Goal: Task Accomplishment & Management: Complete application form

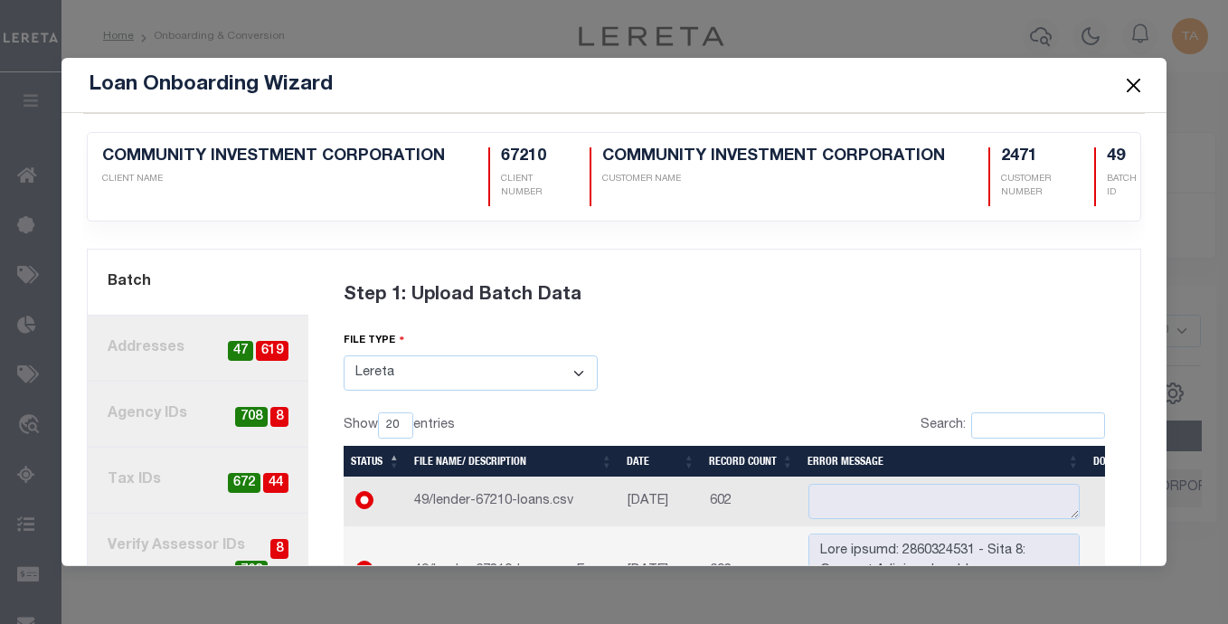
select select "LERETA"
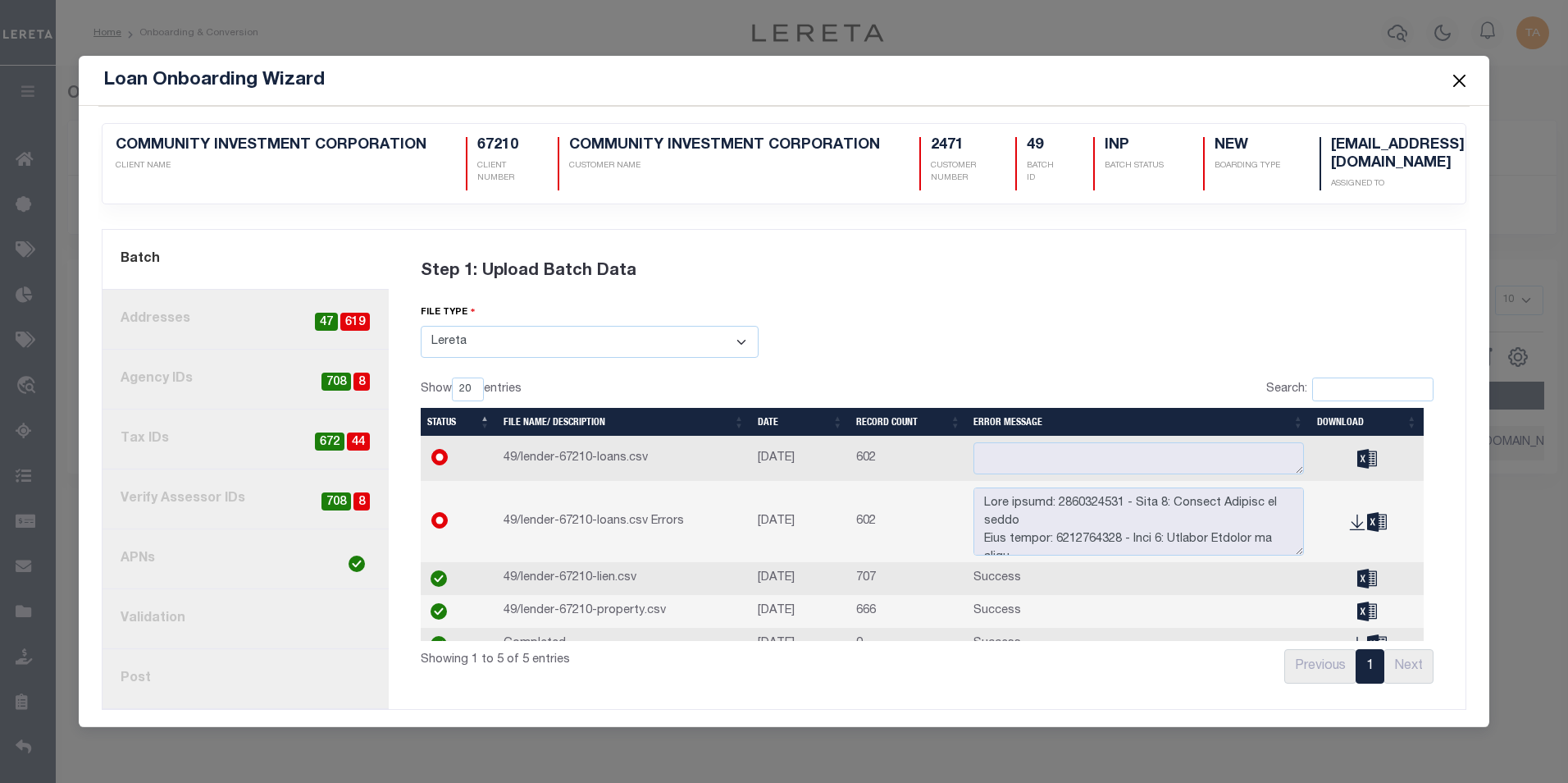
click at [1113, 82] on button "Close" at bounding box center [1459, 81] width 22 height 22
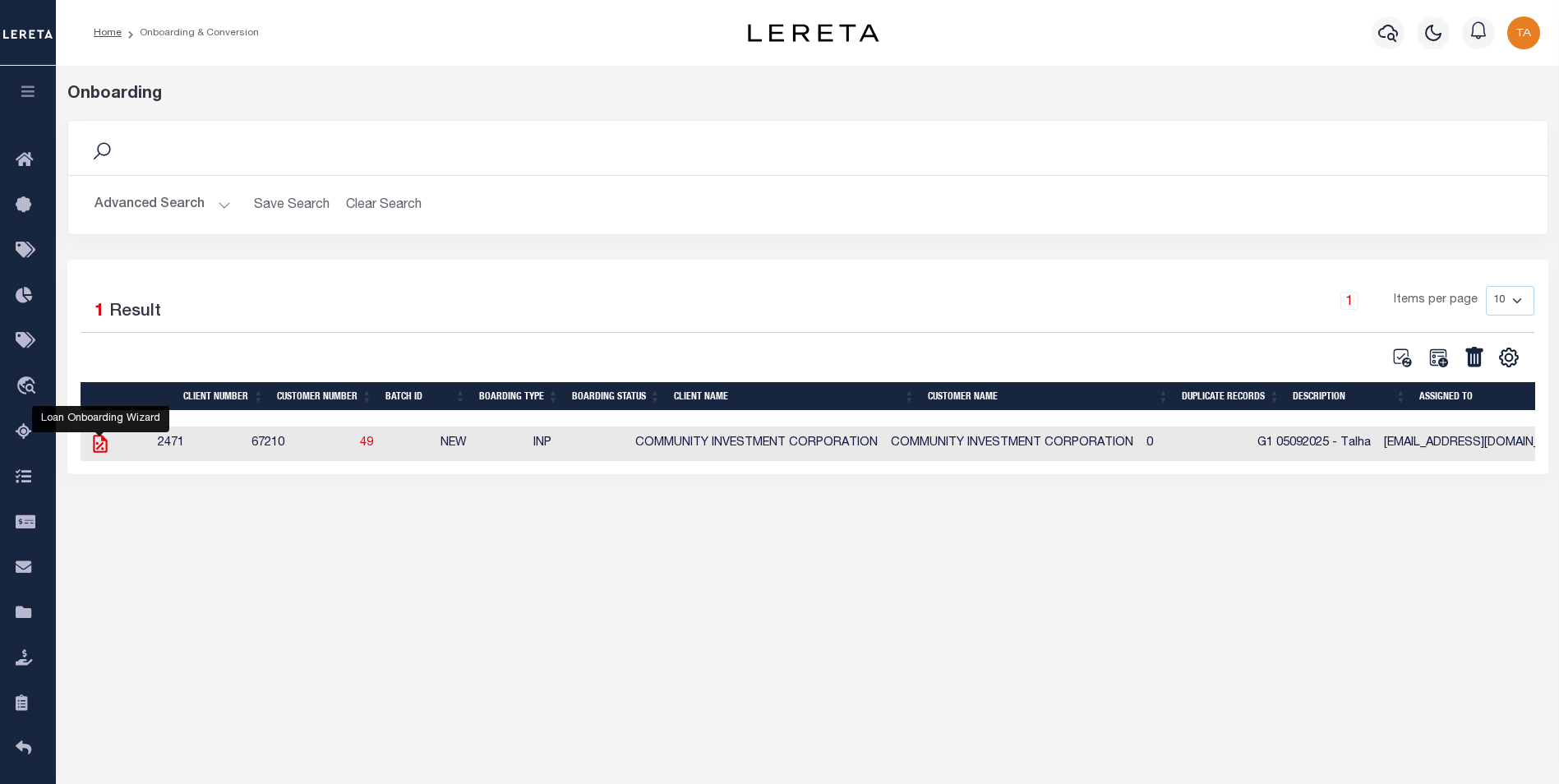
click at [109, 447] on icon at bounding box center [101, 444] width 22 height 22
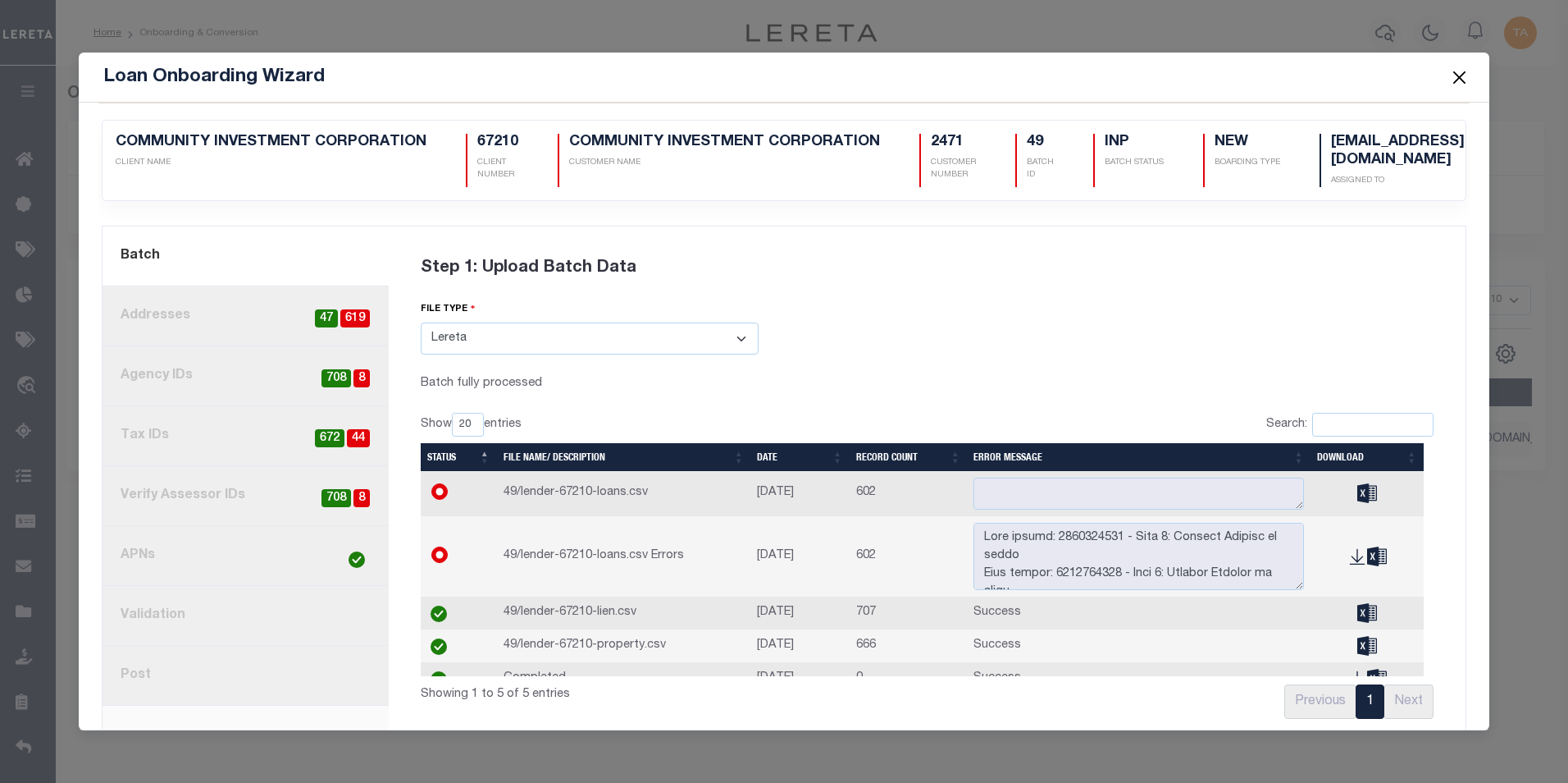
click at [1113, 75] on button "Close" at bounding box center [1459, 77] width 22 height 22
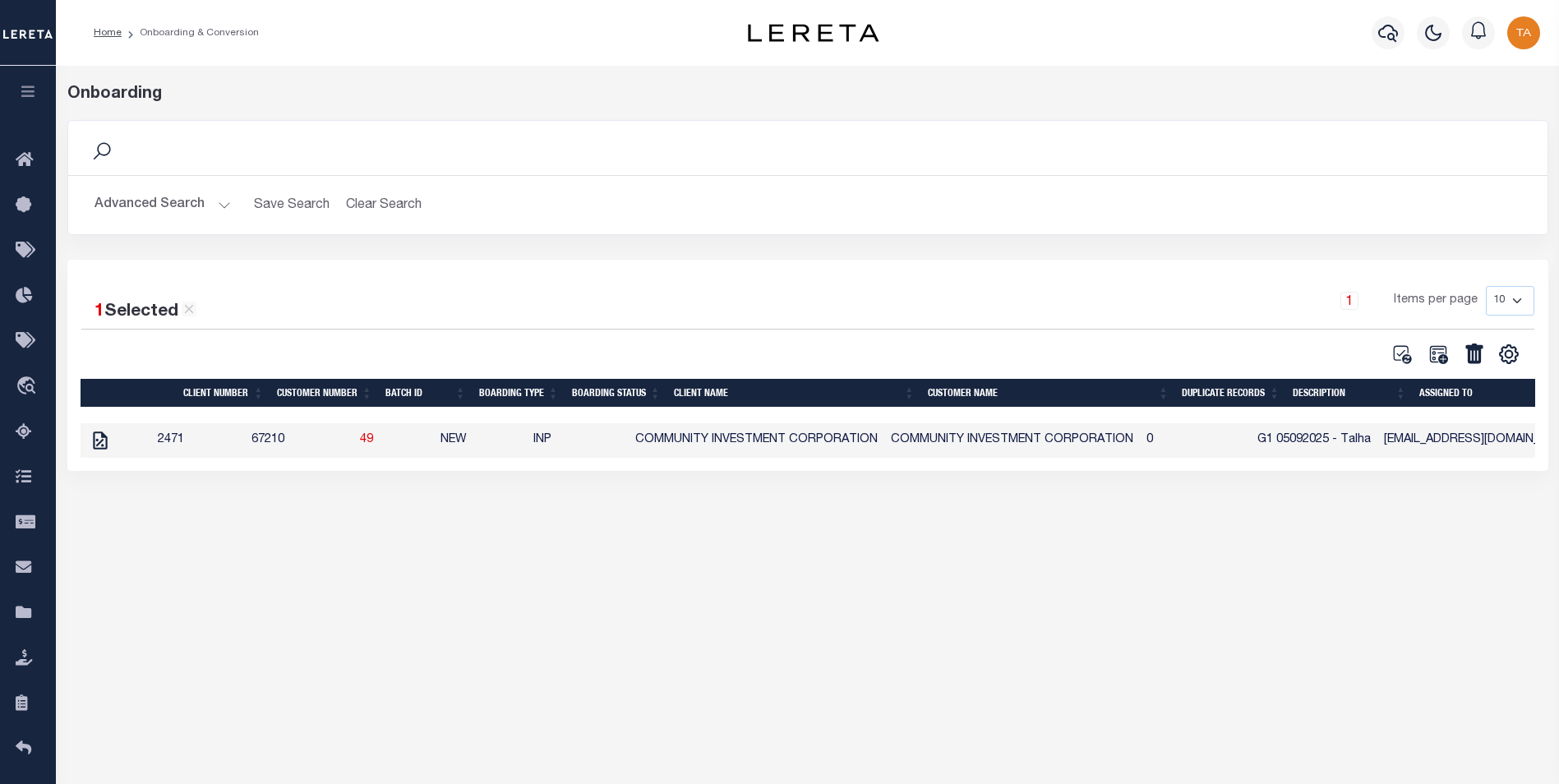
click at [208, 202] on button "Advanced Search" at bounding box center [163, 204] width 136 height 32
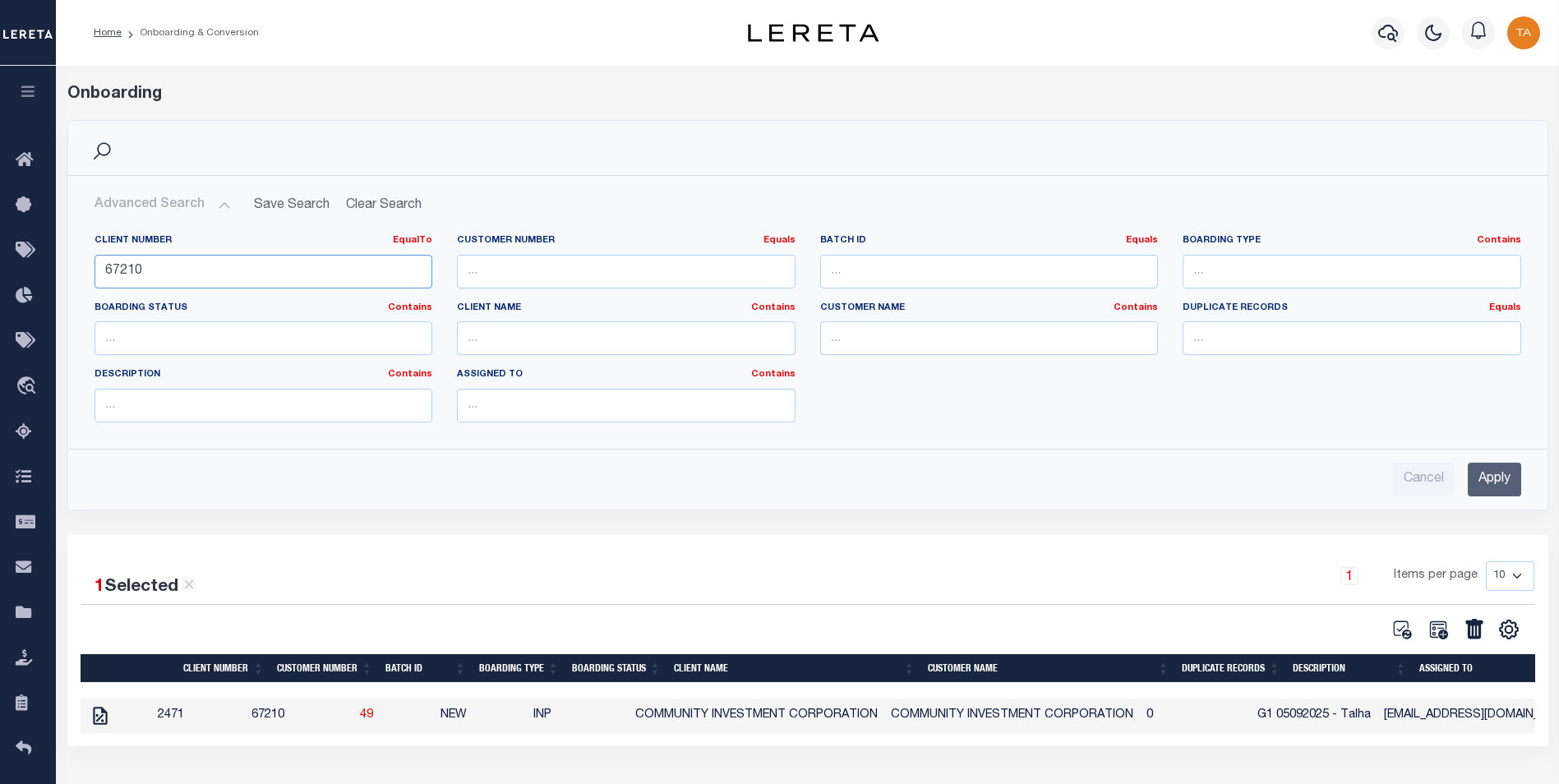
drag, startPoint x: 161, startPoint y: 268, endPoint x: -4, endPoint y: 268, distance: 165.0
click at [0, 268] on html "Home Onboarding & Conversion Profile" at bounding box center [779, 435] width 1559 height 870
click at [1115, 477] on input "Apply" at bounding box center [1494, 479] width 54 height 34
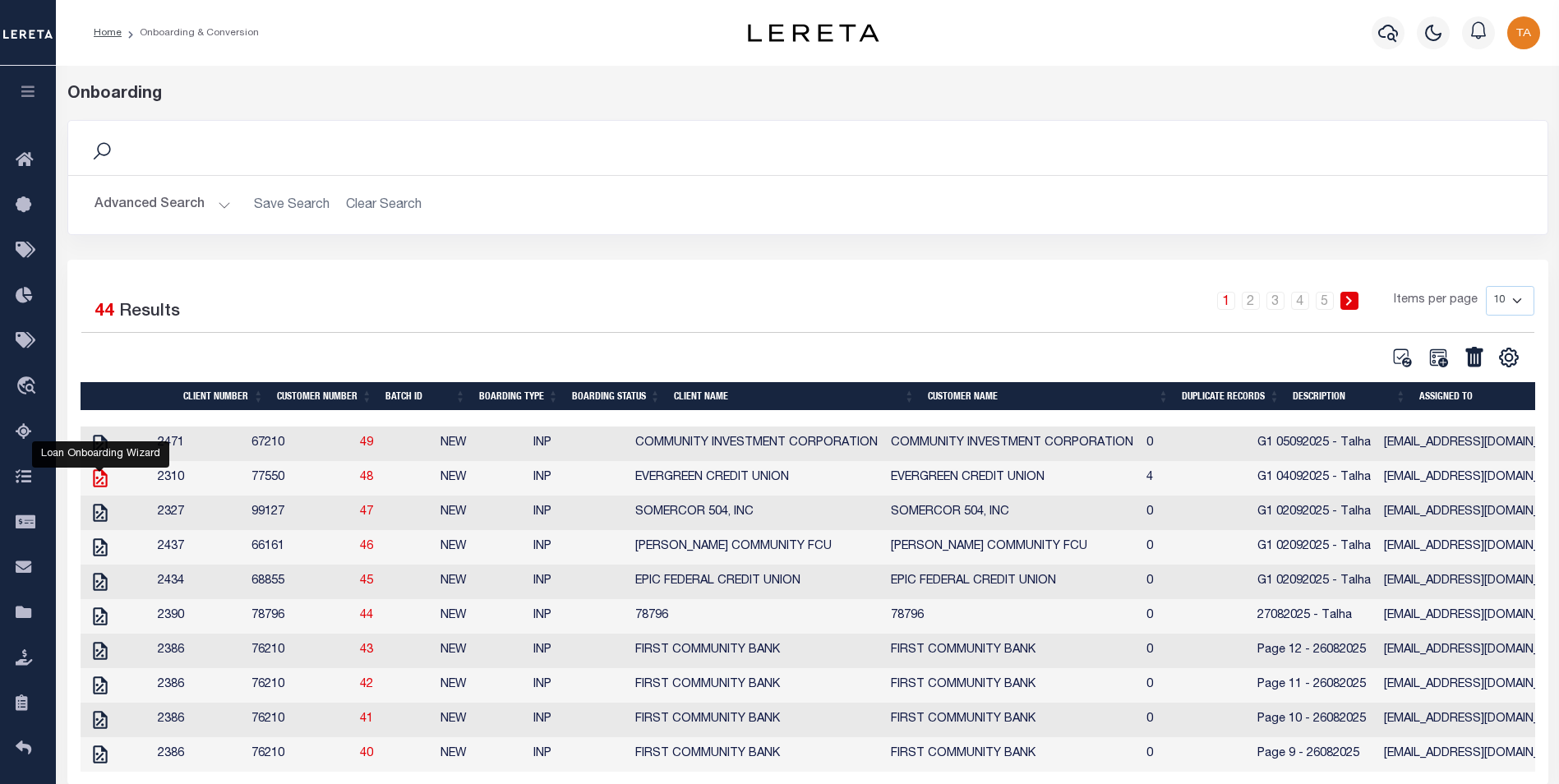
click at [94, 484] on icon at bounding box center [99, 478] width 14 height 18
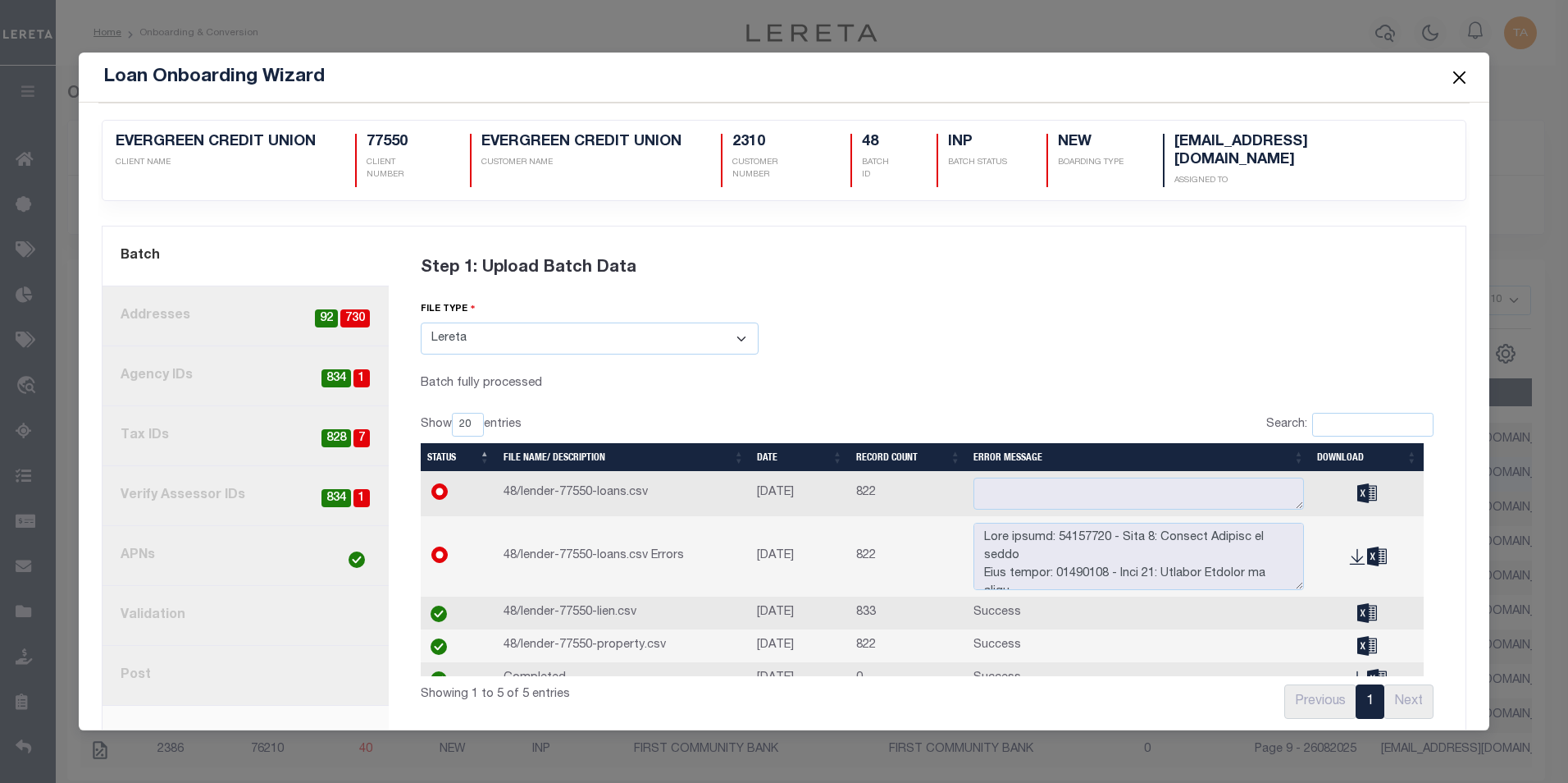
click at [1113, 74] on button "Close" at bounding box center [1459, 77] width 22 height 22
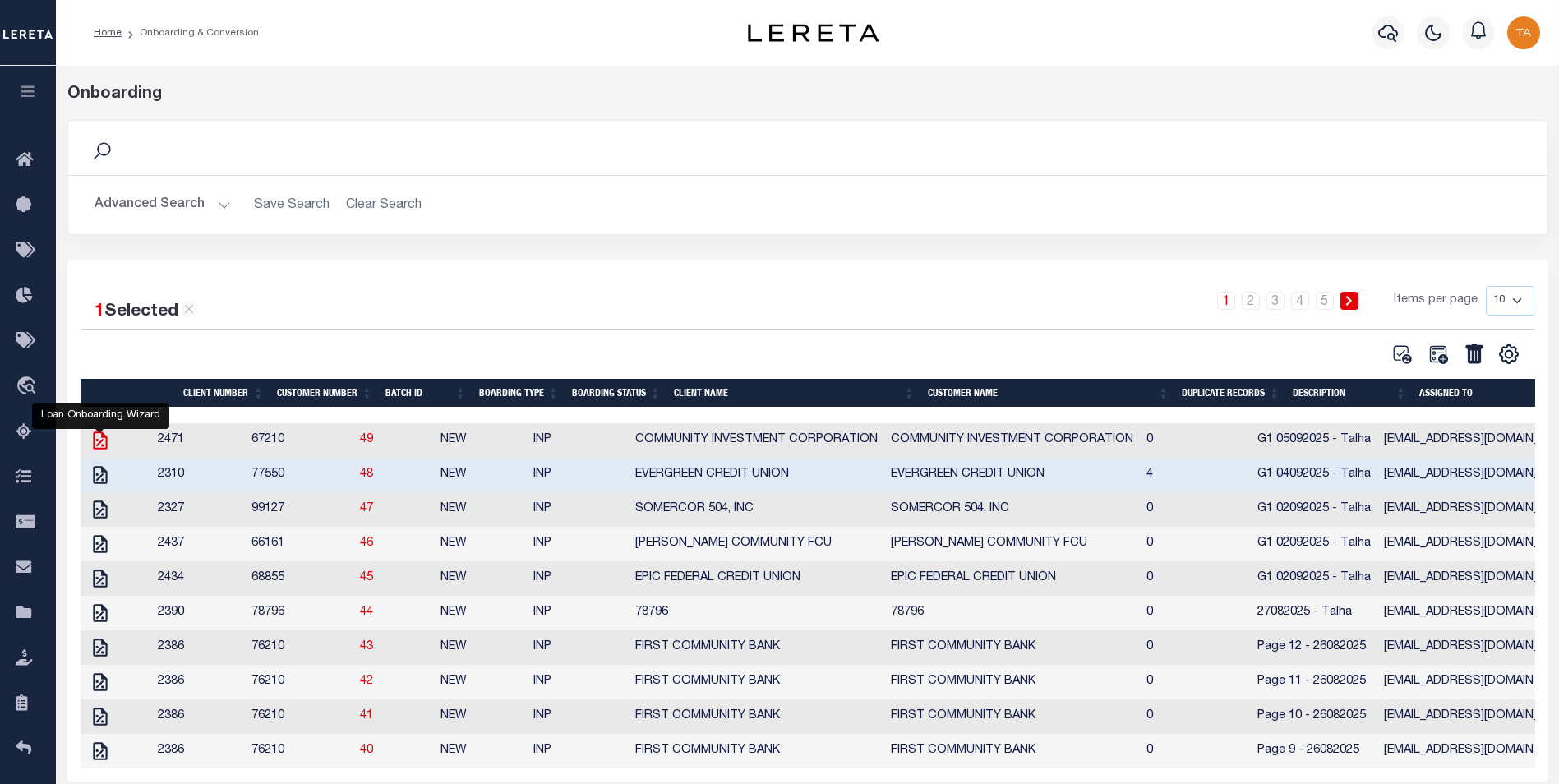
click at [102, 441] on icon at bounding box center [99, 441] width 14 height 18
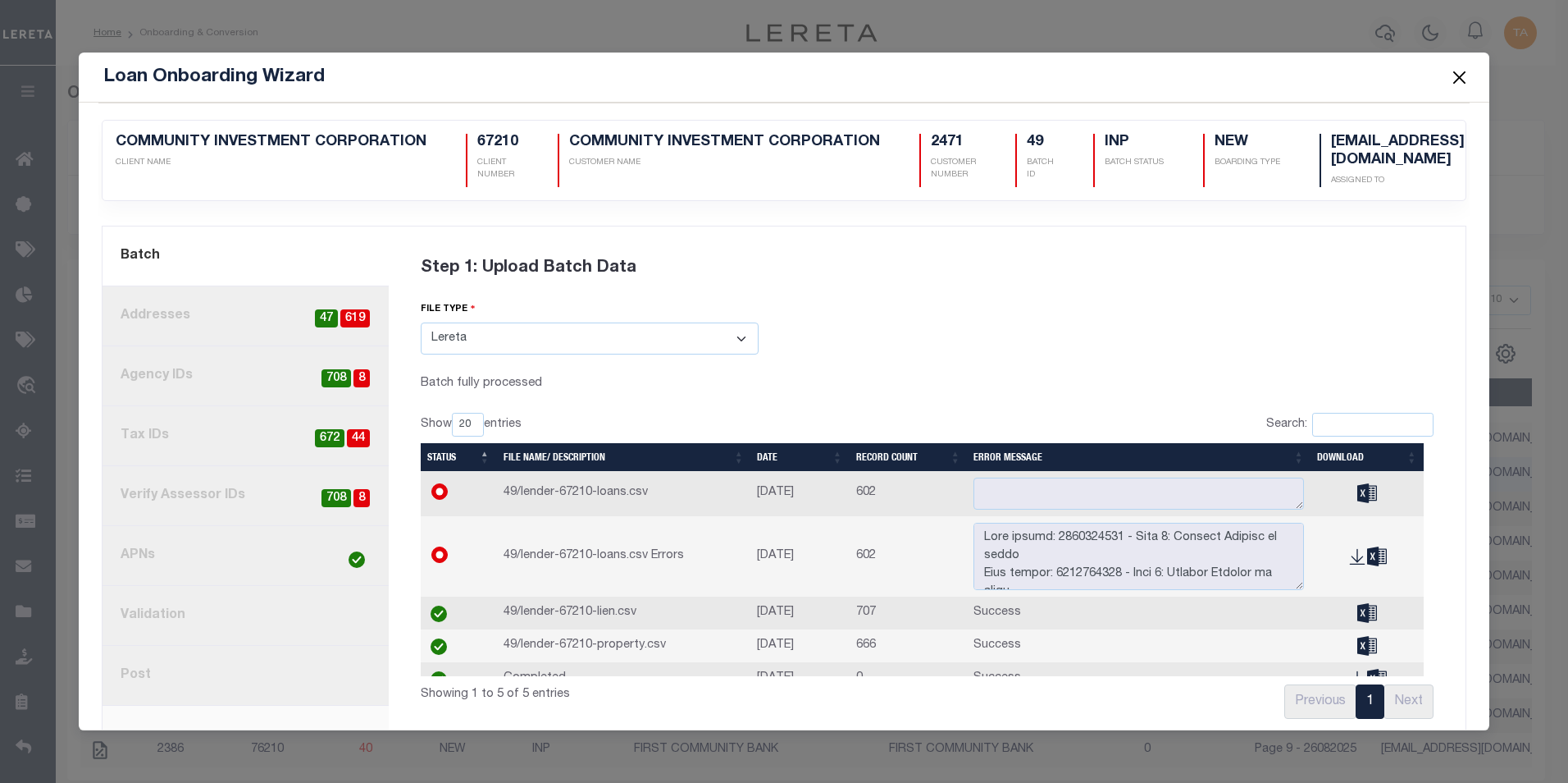
click at [1113, 79] on button "Close" at bounding box center [1459, 77] width 22 height 22
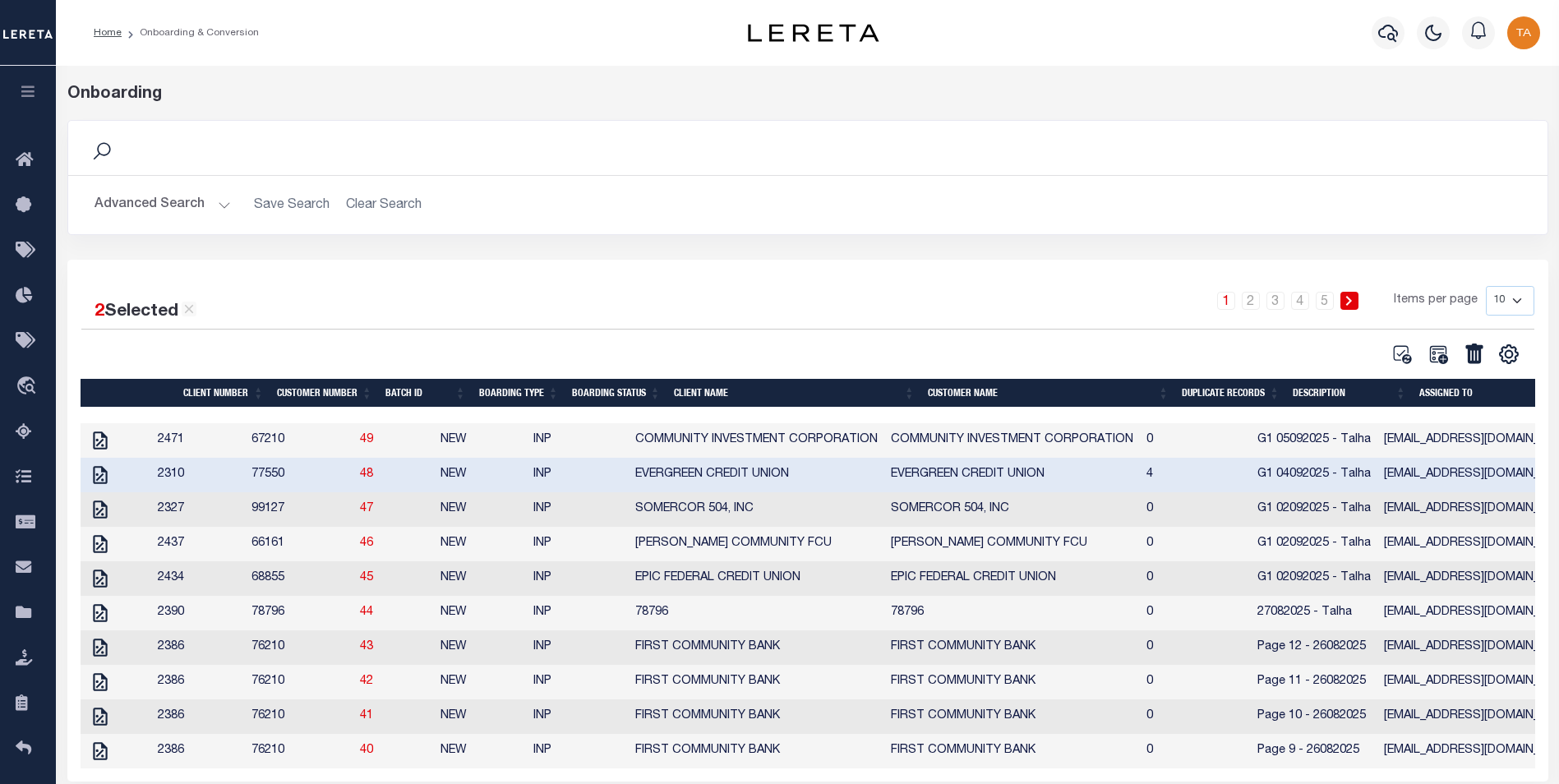
click at [35, 97] on icon "button" at bounding box center [28, 91] width 19 height 15
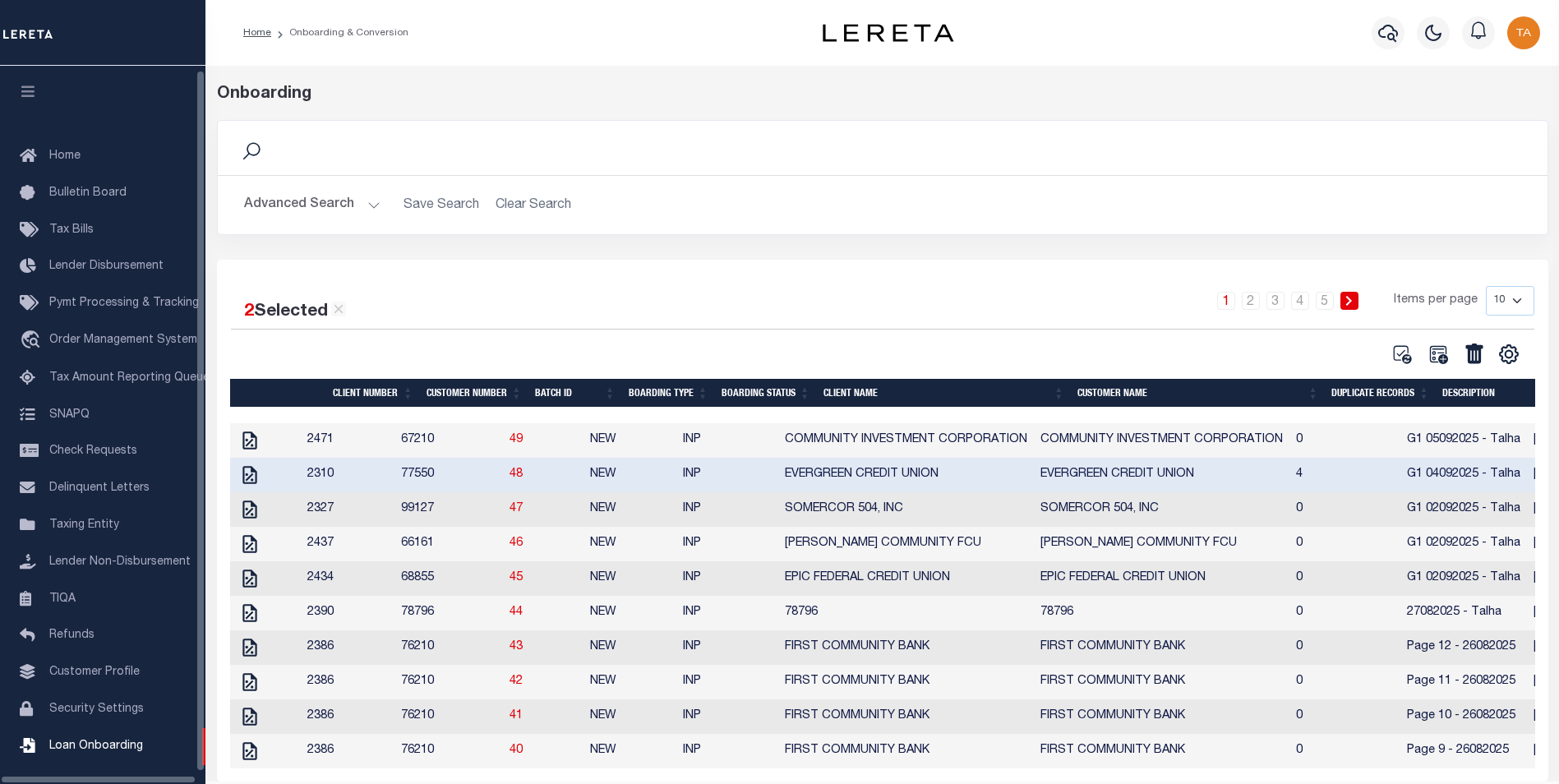
scroll to position [16, 0]
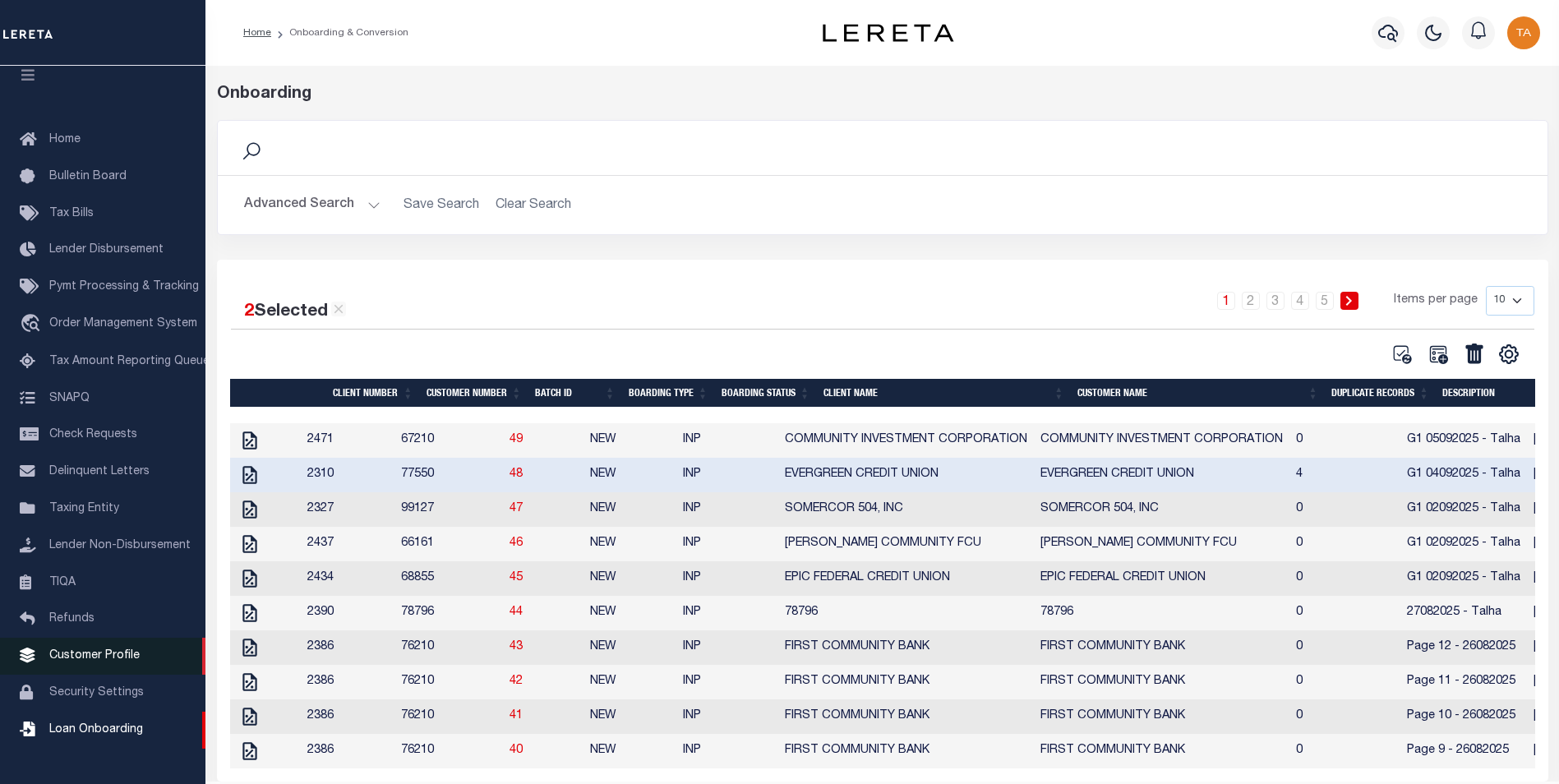
click at [108, 566] on link "Customer Profile" at bounding box center [103, 656] width 205 height 37
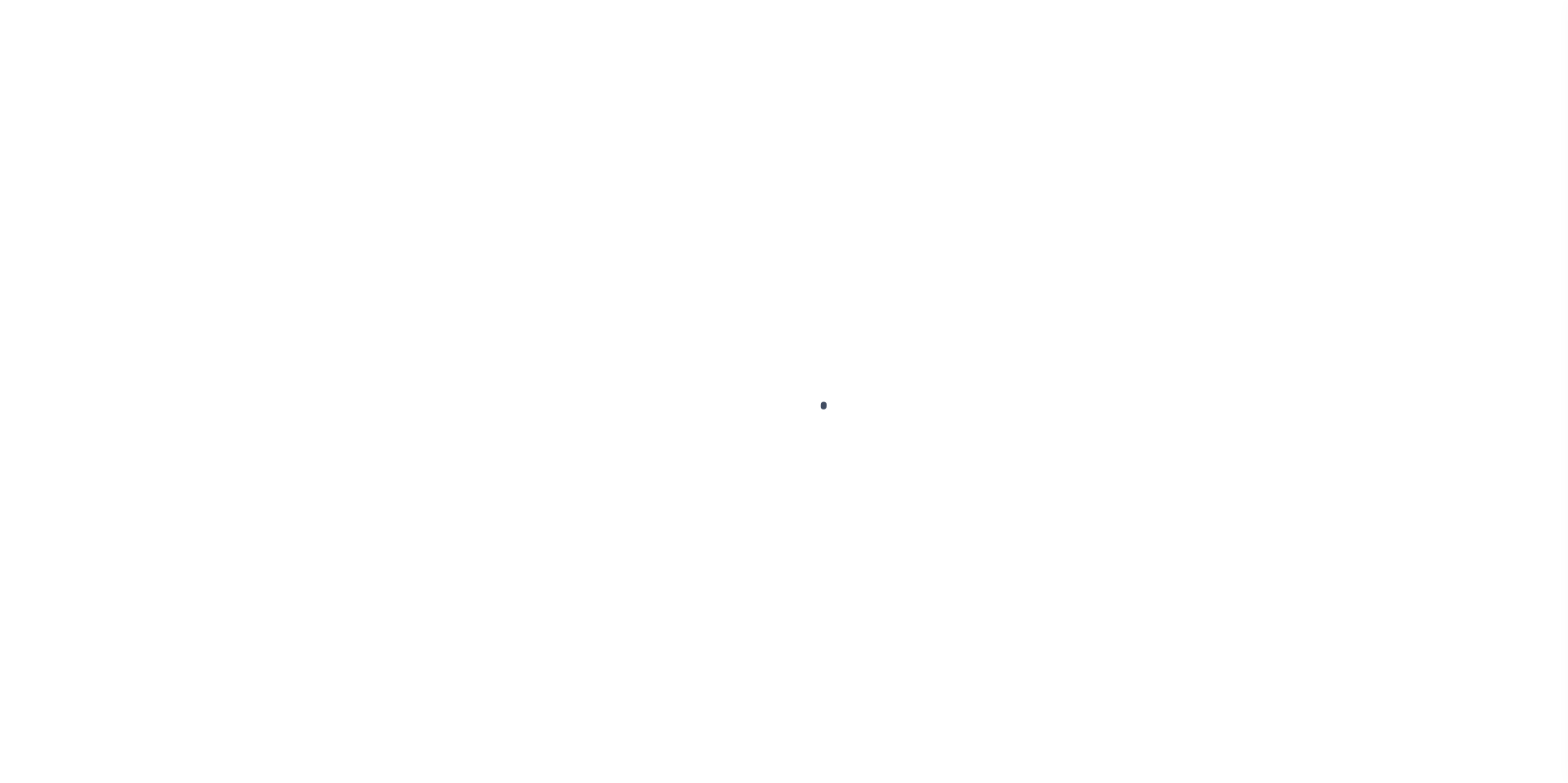
scroll to position [16, 0]
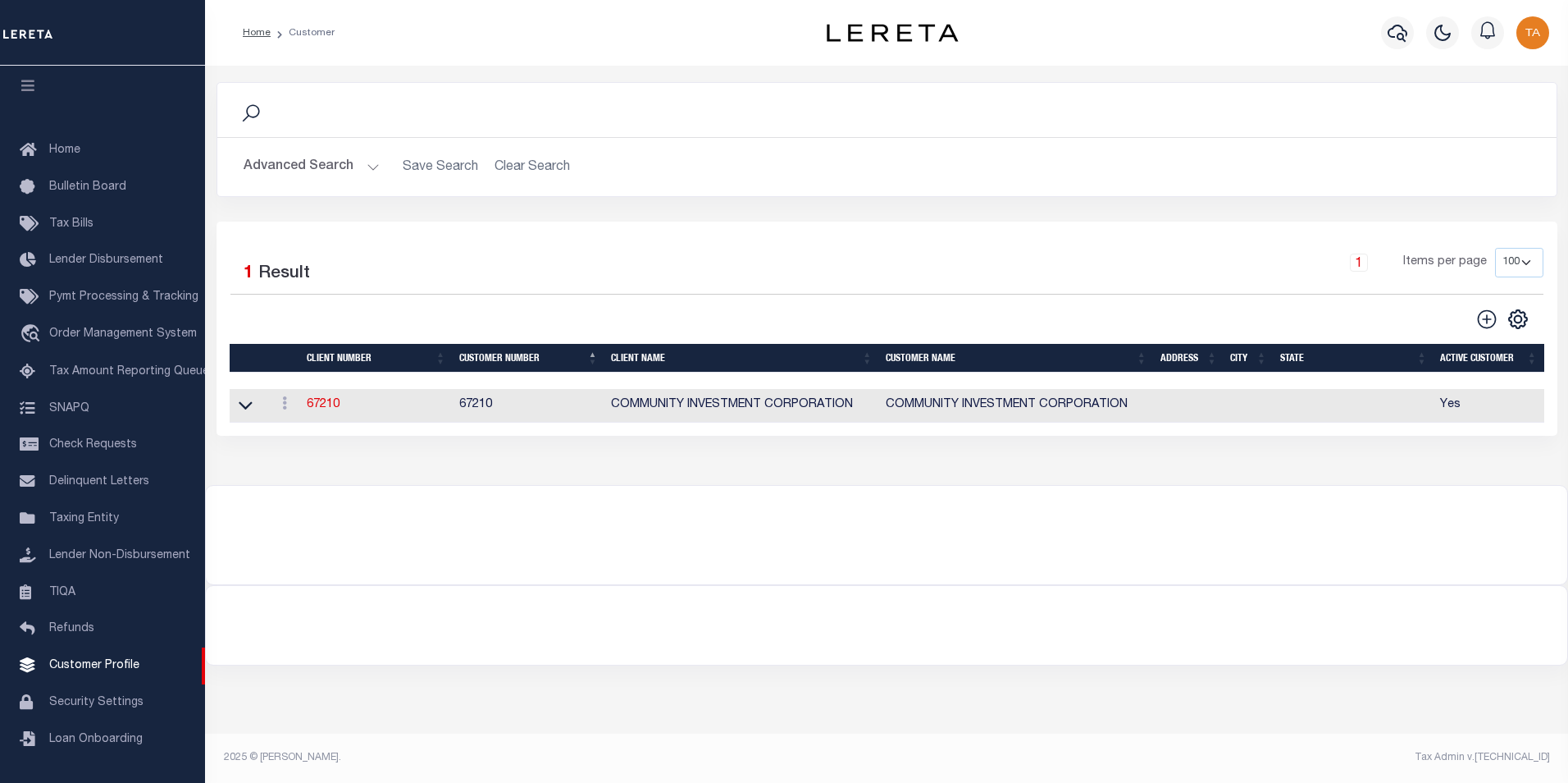
click at [355, 162] on button "Advanced Search" at bounding box center [312, 166] width 136 height 32
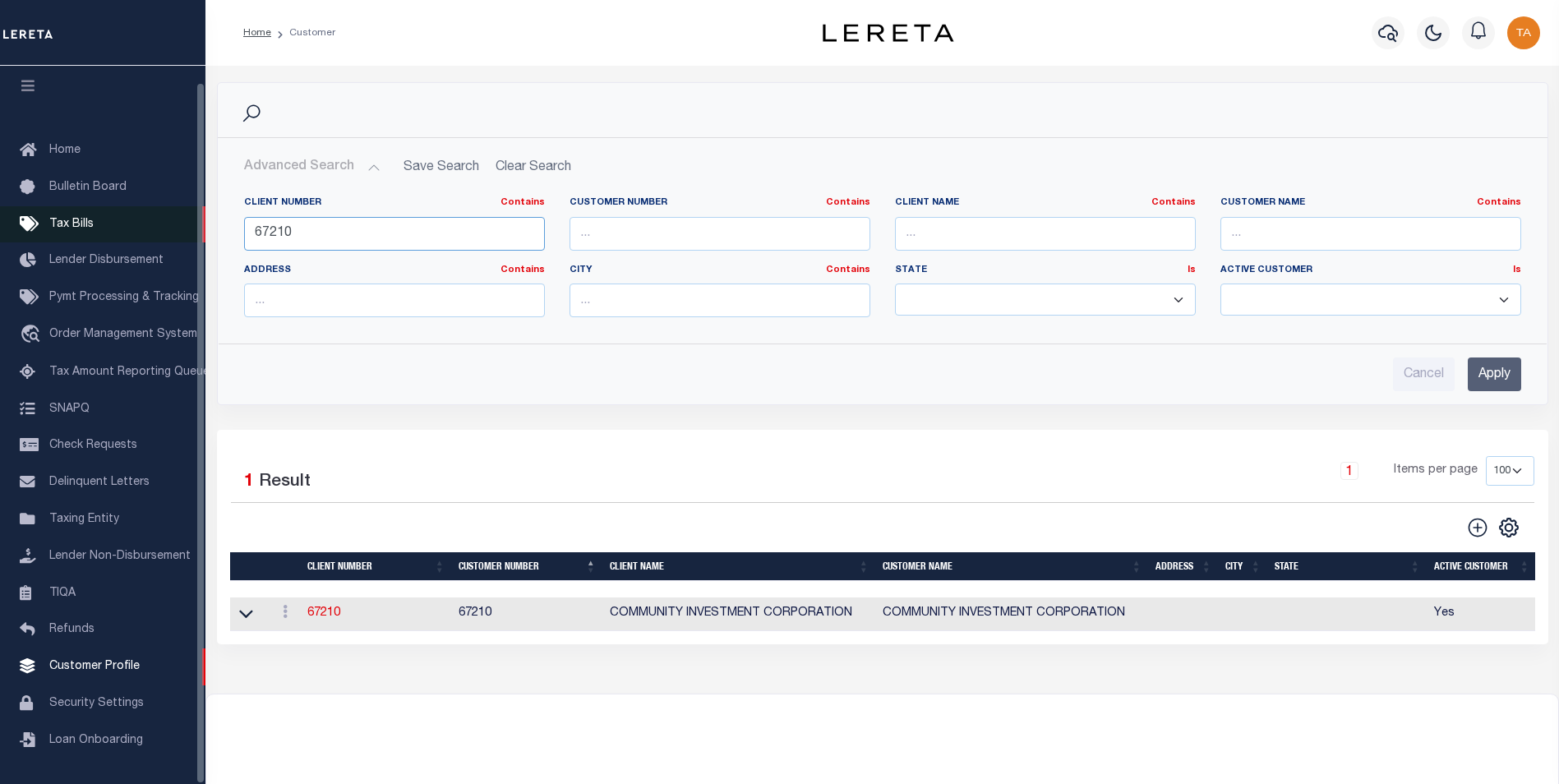
drag, startPoint x: 335, startPoint y: 235, endPoint x: 65, endPoint y: 218, distance: 270.5
click at [65, 218] on div "Home Customer Profile Sign out" at bounding box center [779, 447] width 1559 height 894
type input "9"
type input "79019"
click at [1499, 371] on input "Apply" at bounding box center [1494, 373] width 54 height 34
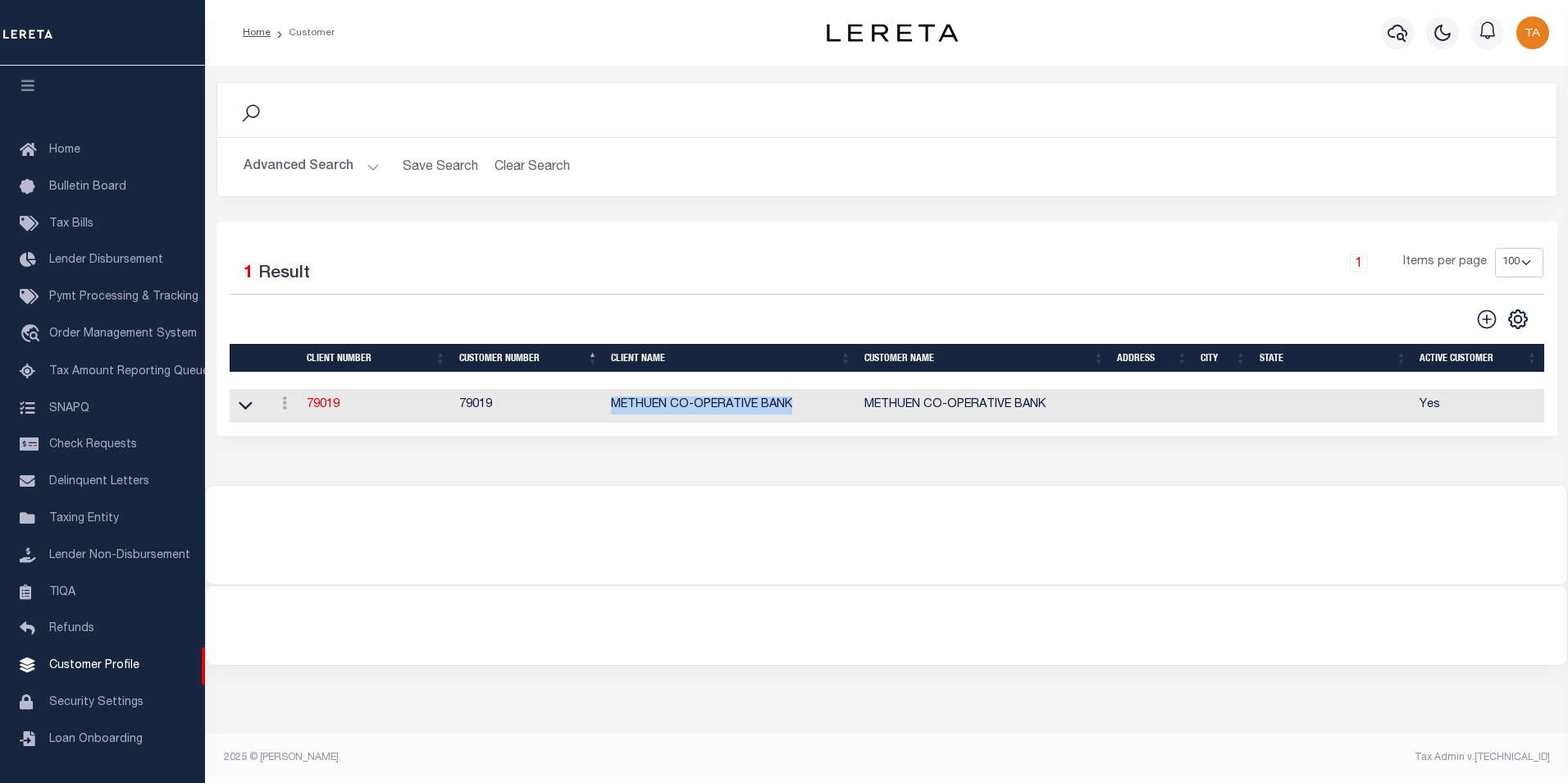
drag, startPoint x: 608, startPoint y: 416, endPoint x: 795, endPoint y: 409, distance: 187.1
click at [795, 409] on td "METHUEN CO-OPERATIVE BANK" at bounding box center [730, 406] width 253 height 34
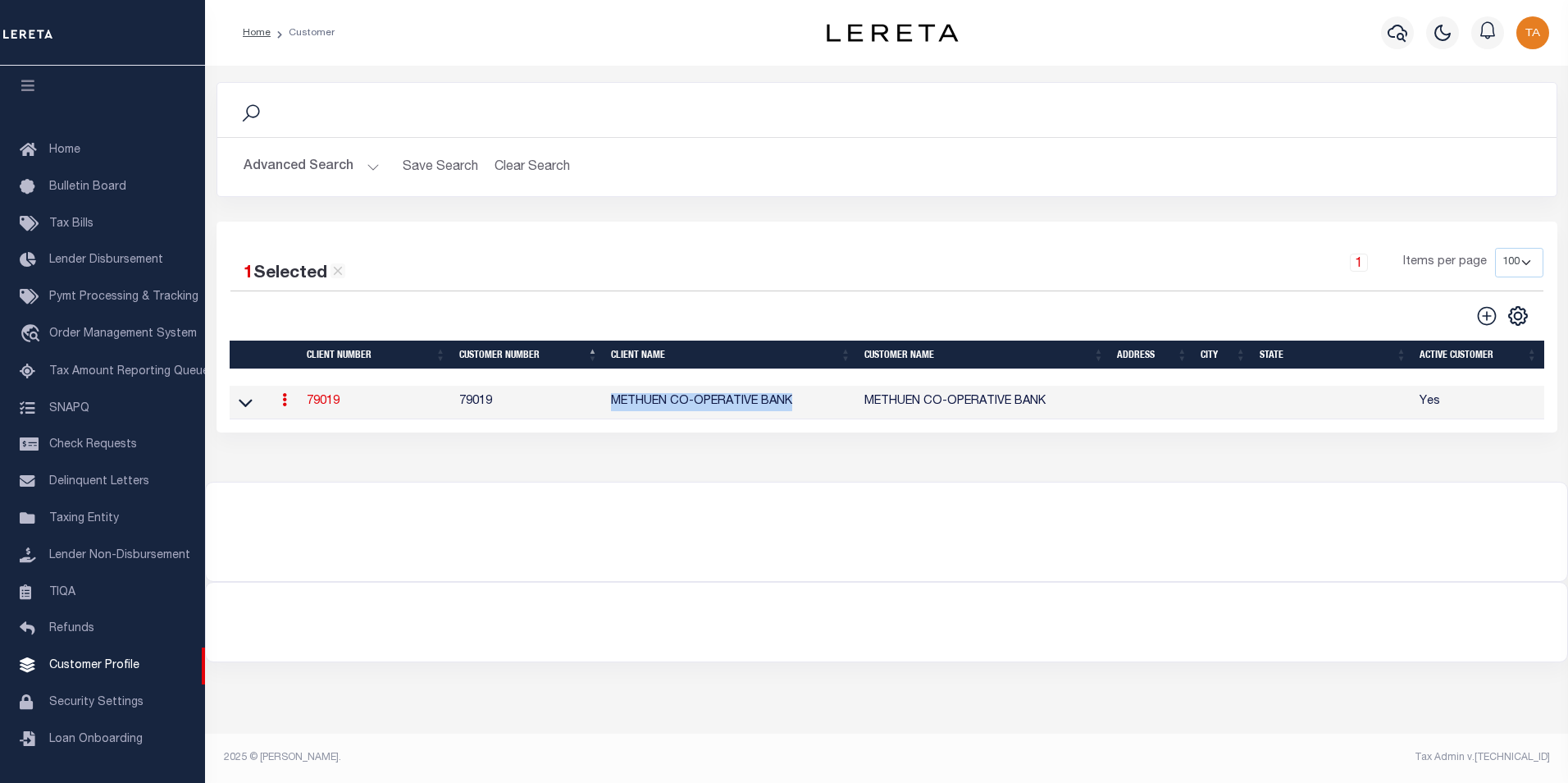
copy td "METHUEN CO-OPERATIVE BANK"
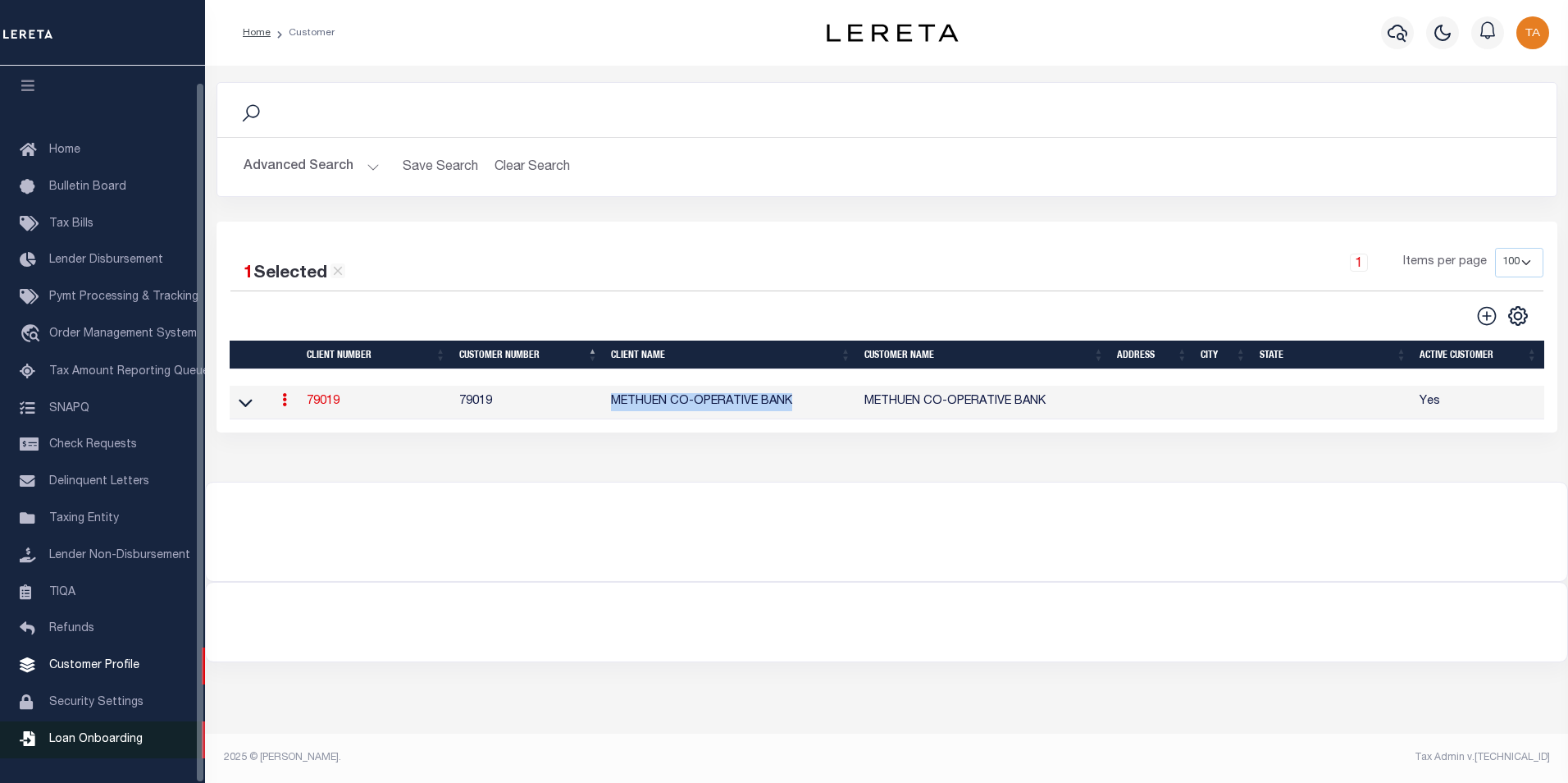
click at [114, 740] on span "Loan Onboarding" at bounding box center [95, 739] width 93 height 12
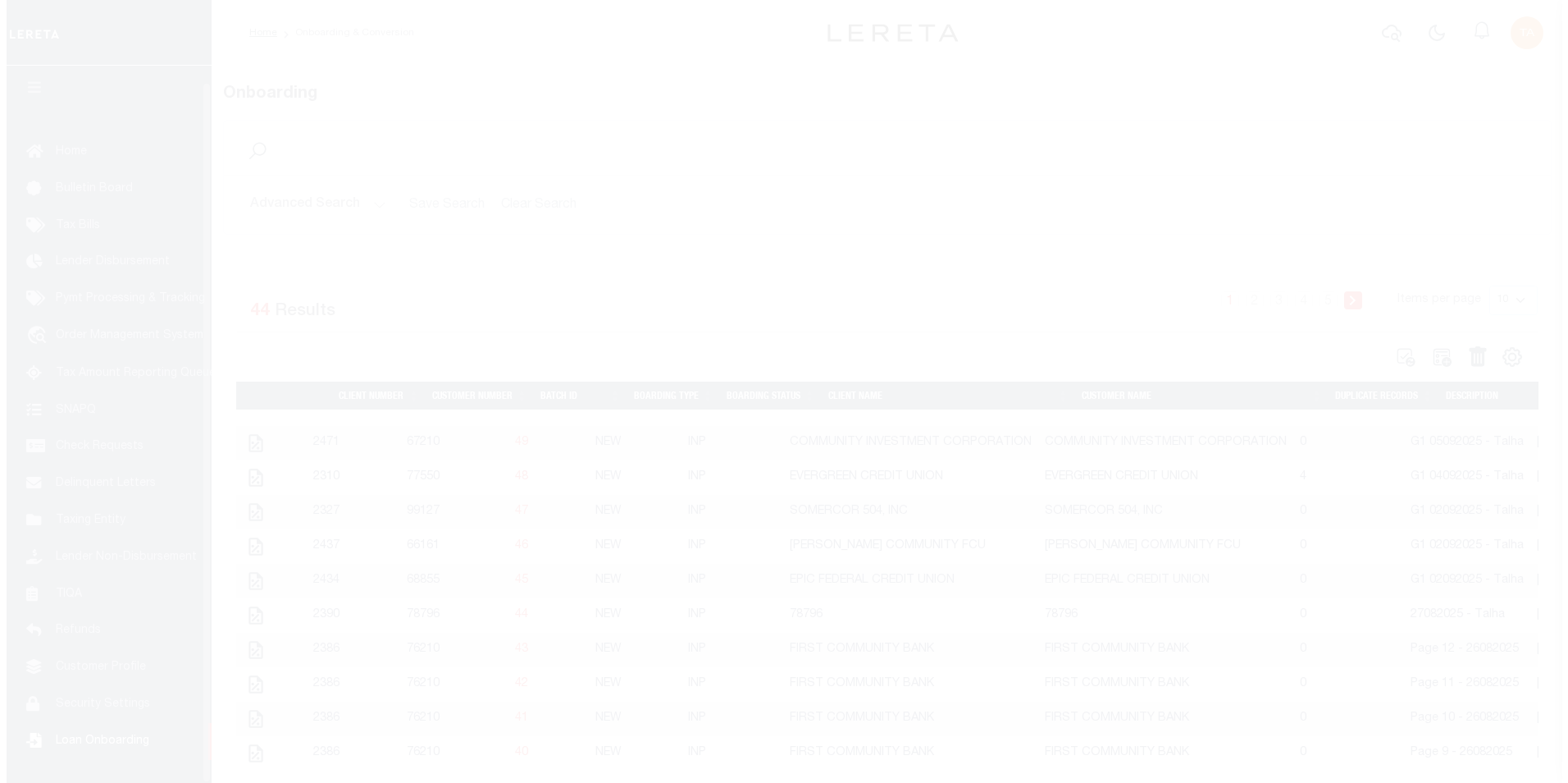
scroll to position [16, 0]
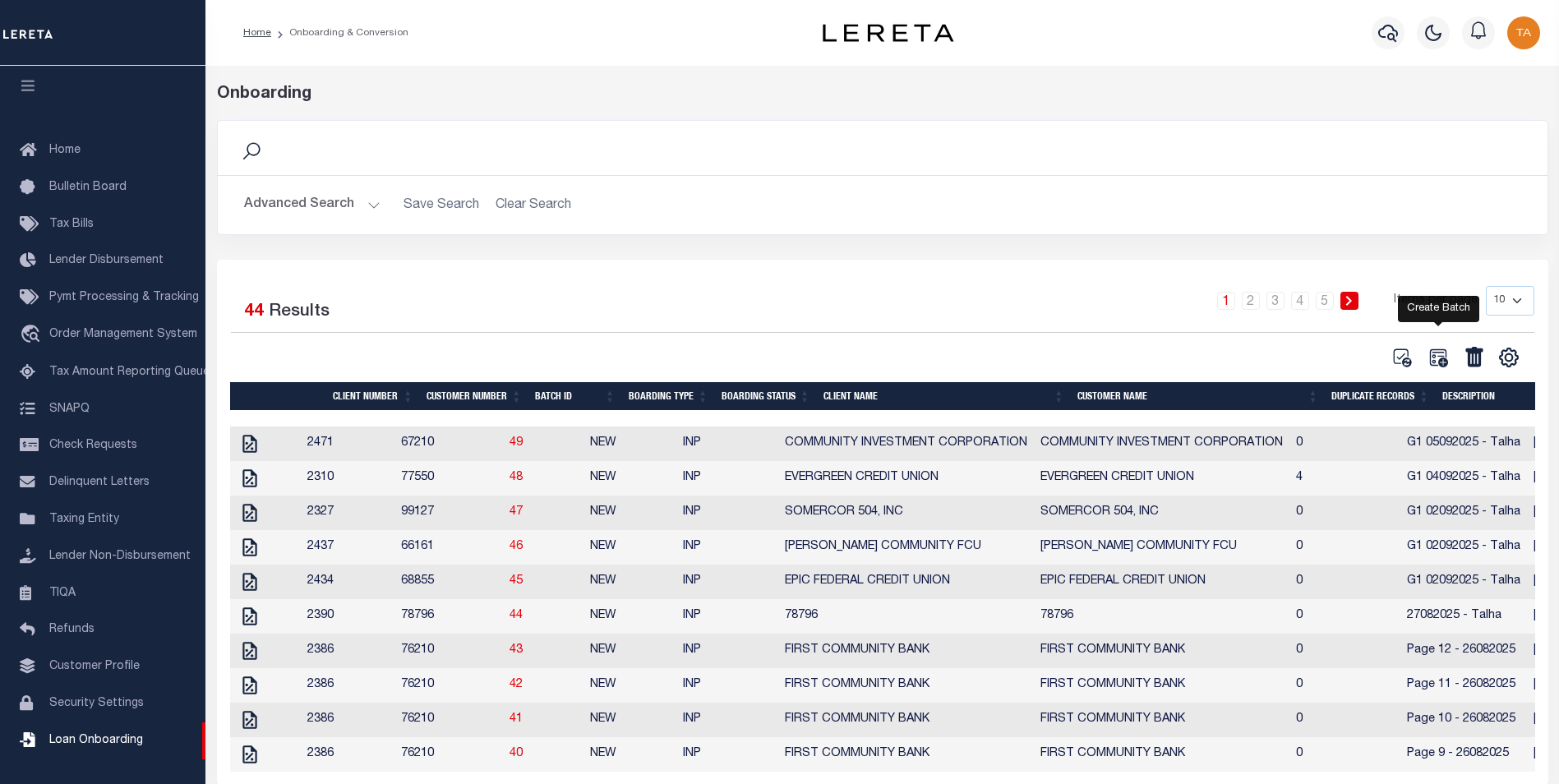
click at [1441, 360] on icon at bounding box center [1439, 358] width 22 height 22
select select
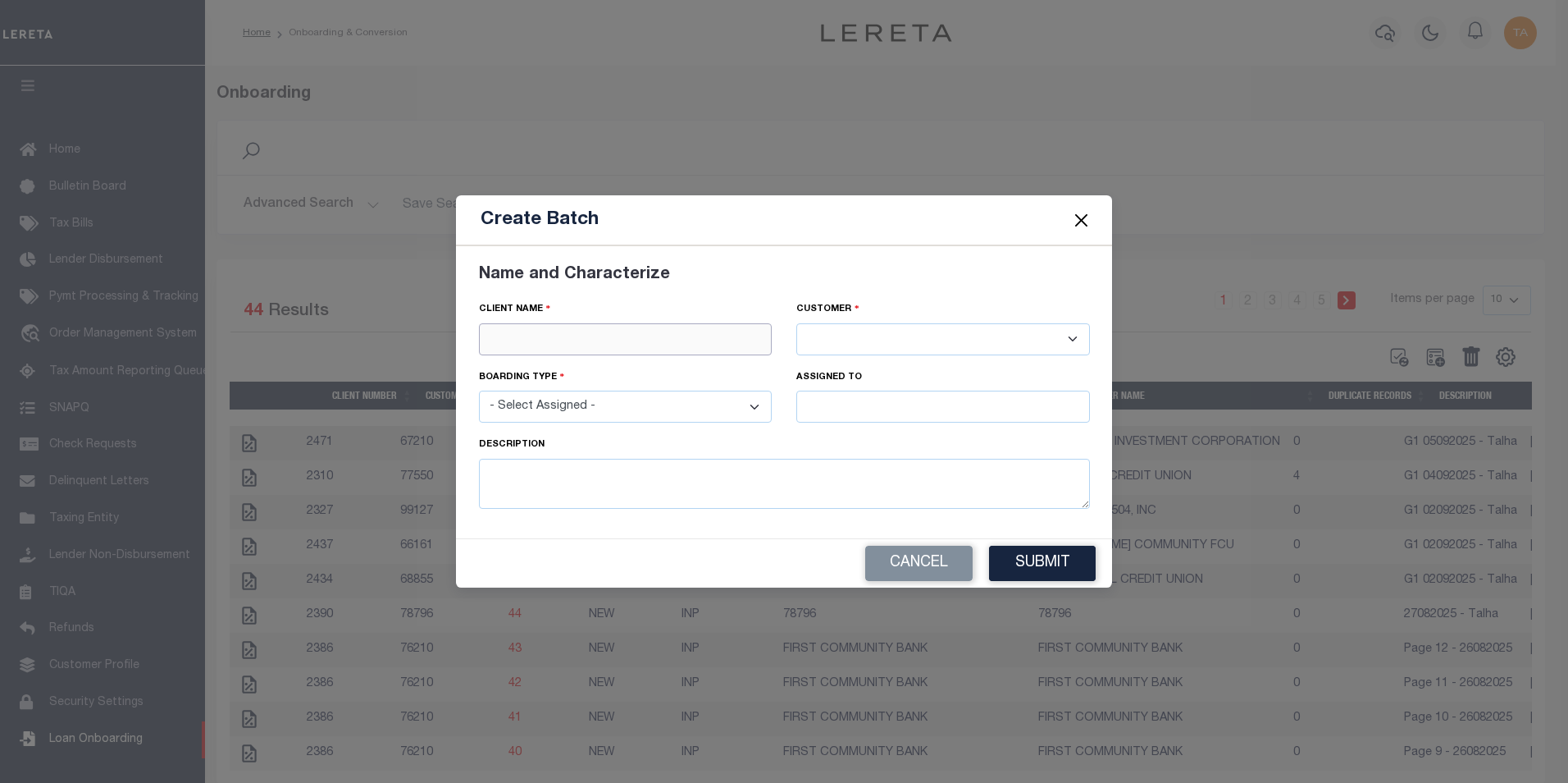
click at [657, 338] on input "text" at bounding box center [626, 338] width 294 height 32
paste input "METHUEN CO-OPERATIVE BANK"
type input "METHUEN CO-OPERATIVE BANK"
click at [625, 366] on div "METHUEN CO-OPERATIVE BANK" at bounding box center [626, 368] width 292 height 26
click at [621, 406] on select "- Select Assigned - NEW - New Loan REF - Refinance Loan CWF - Conversion with F…" at bounding box center [626, 406] width 294 height 32
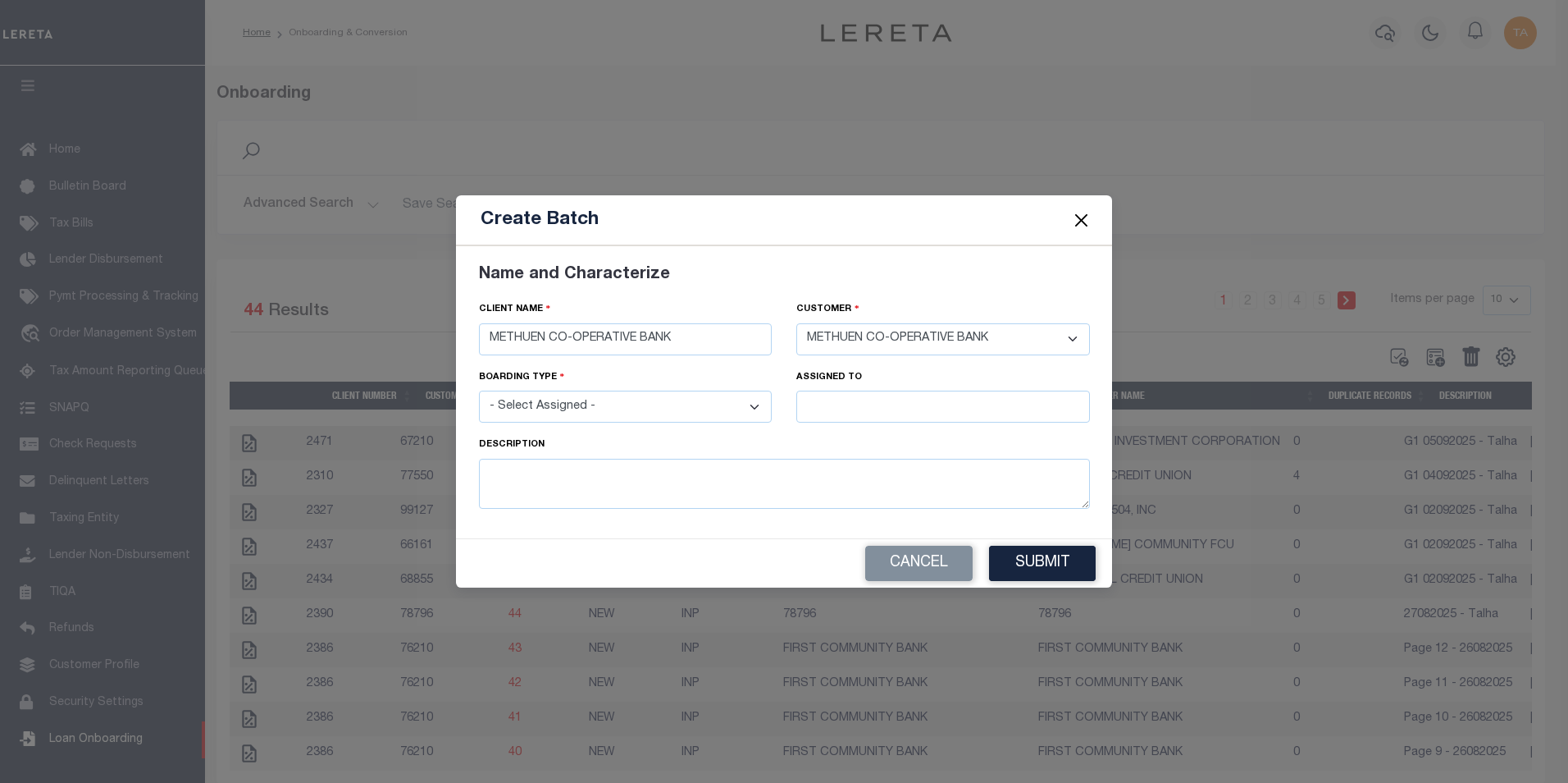
select select "NEW"
click at [479, 390] on select "- Select Assigned - NEW - New Loan REF - Refinance Loan CWF - Conversion with F…" at bounding box center [626, 406] width 294 height 32
click at [889, 415] on input "text" at bounding box center [943, 406] width 294 height 32
type input "[PERSON_NAME]"
click at [854, 439] on div "[PERSON_NAME]" at bounding box center [943, 436] width 292 height 26
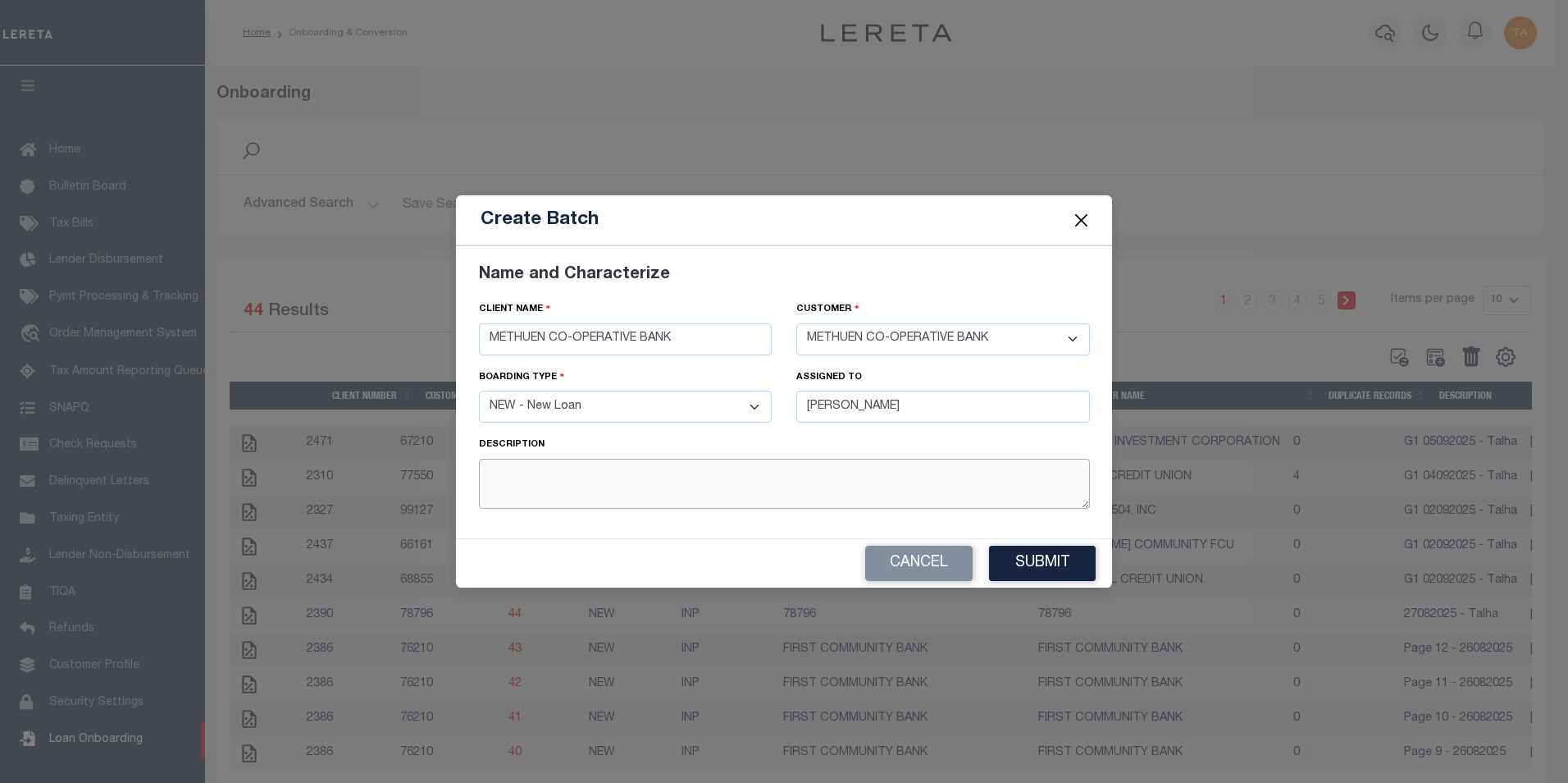
click at [564, 488] on textarea at bounding box center [784, 483] width 611 height 50
type textarea "G1 05092025 - Talha"
click at [1044, 572] on button "Submit" at bounding box center [1042, 563] width 107 height 35
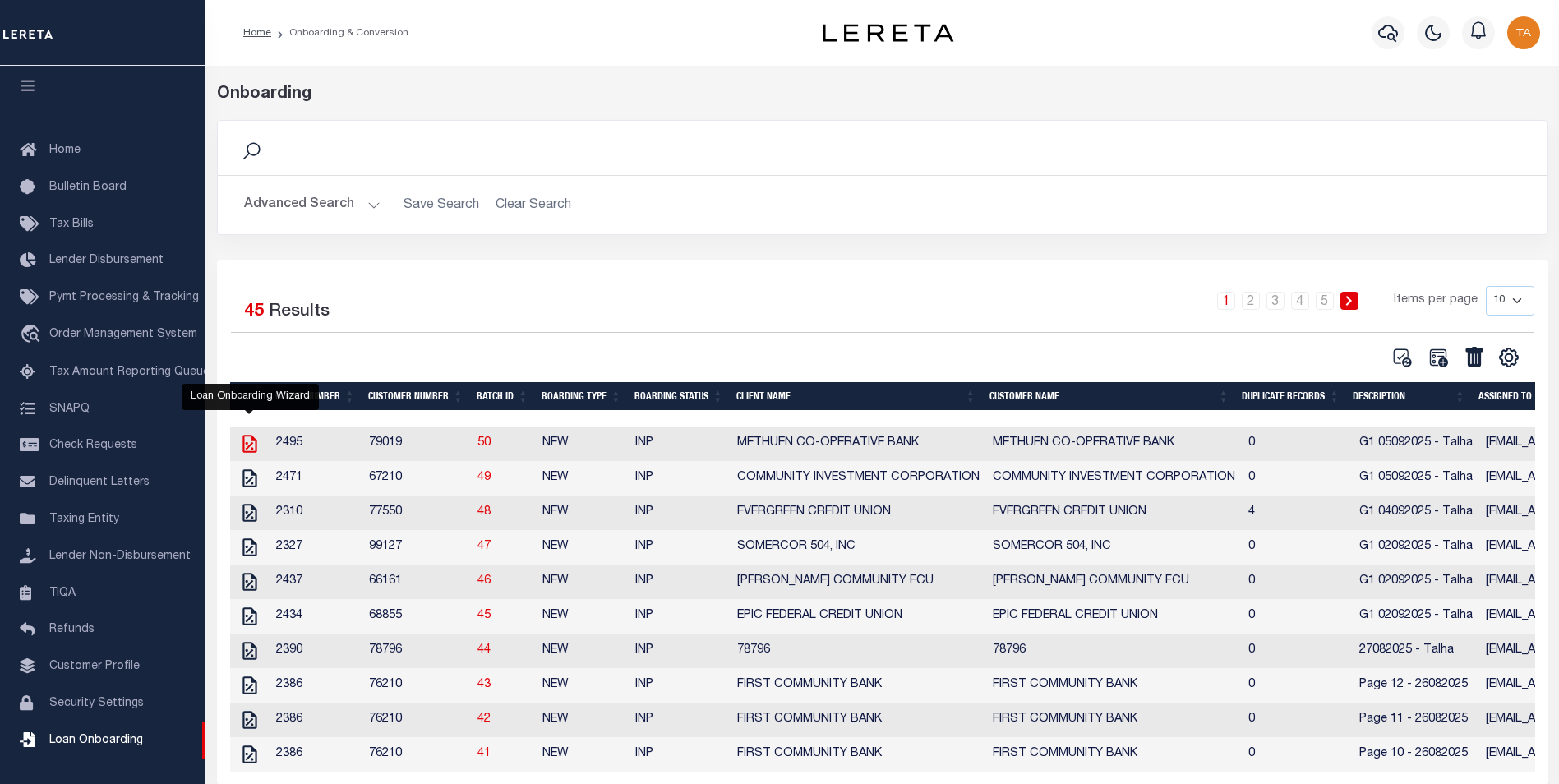
click at [247, 450] on icon at bounding box center [249, 443] width 14 height 18
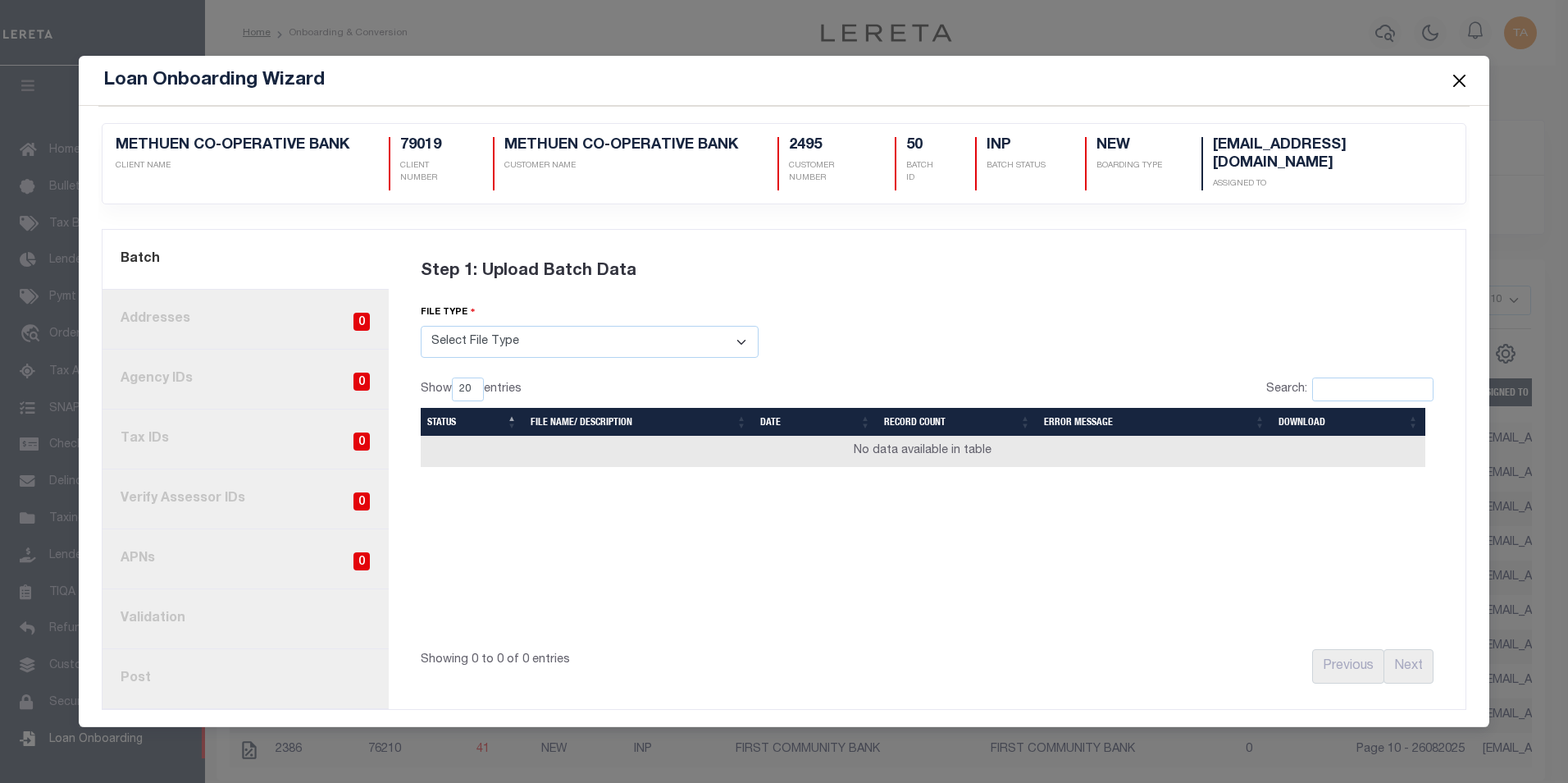
click at [459, 347] on select "Select File Type Lereta Lereta Conversion Zip" at bounding box center [589, 341] width 338 height 32
select select "LERETA"
click at [421, 326] on select "Select File Type Lereta Lereta Conversion Zip" at bounding box center [589, 341] width 338 height 32
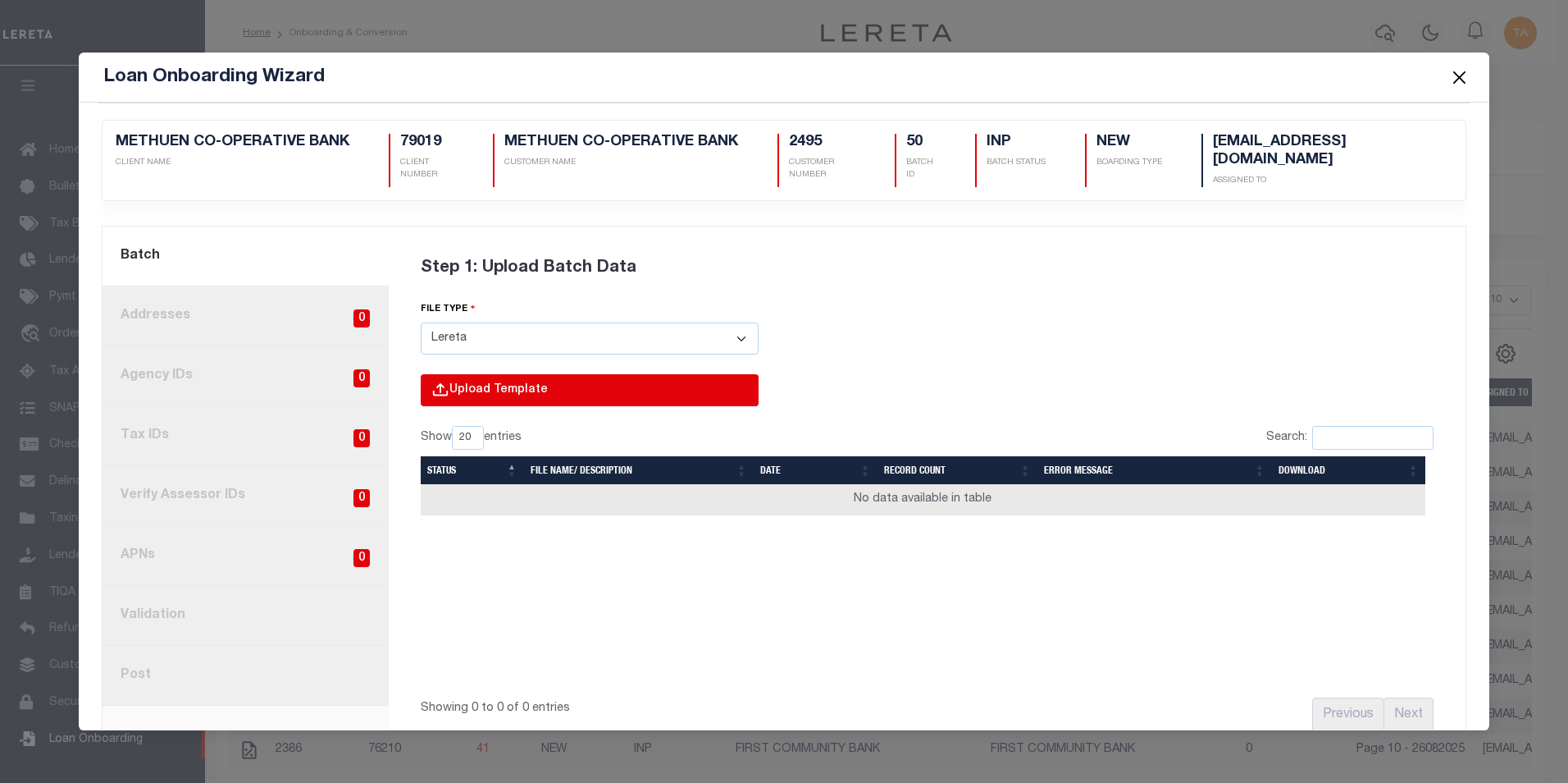
click at [457, 387] on input "file" at bounding box center [368, 406] width 781 height 66
type input "C:\fakepath\Lender-79019-Lien.csv"
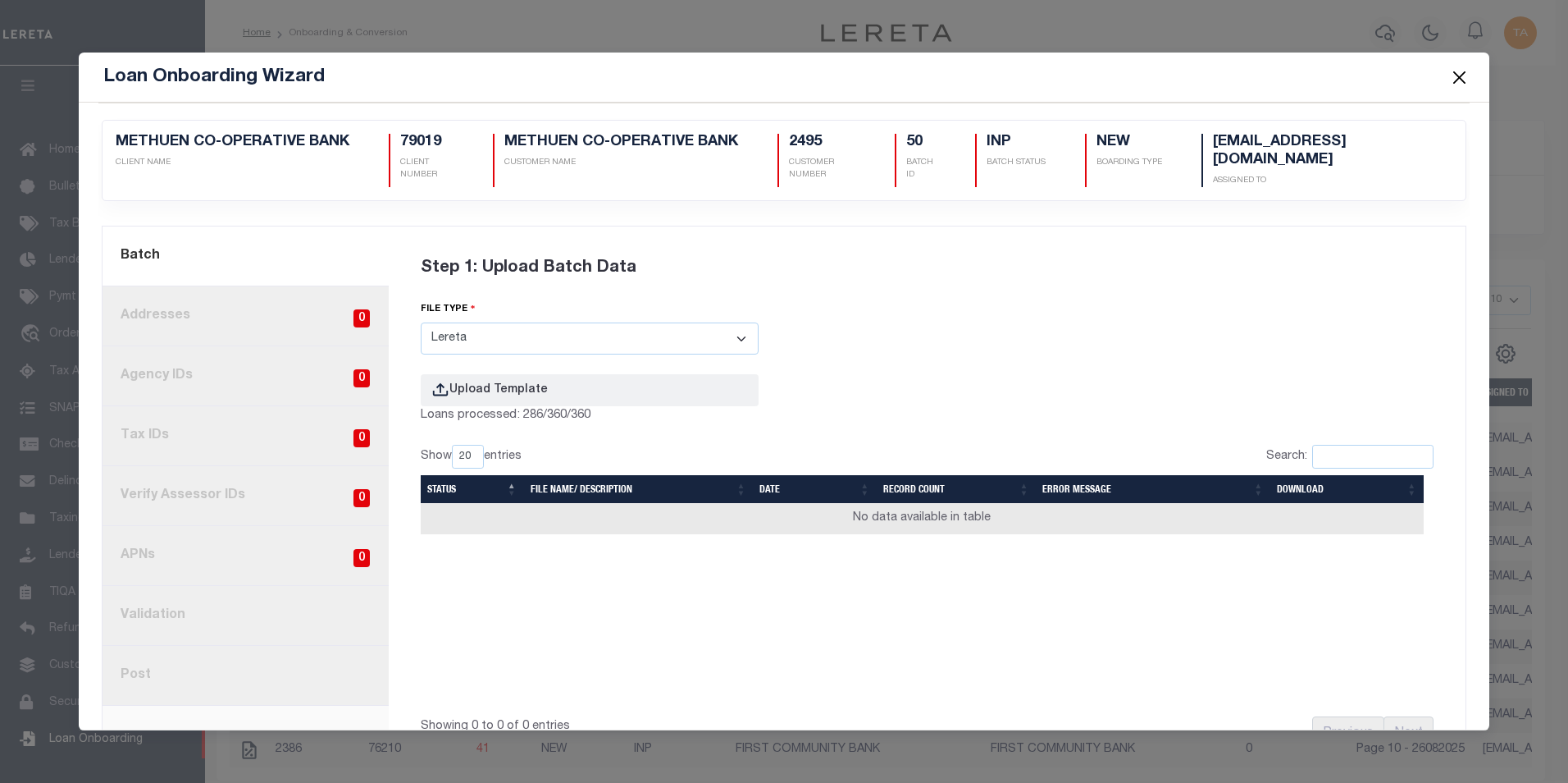
click at [1462, 73] on button "Close" at bounding box center [1459, 77] width 22 height 22
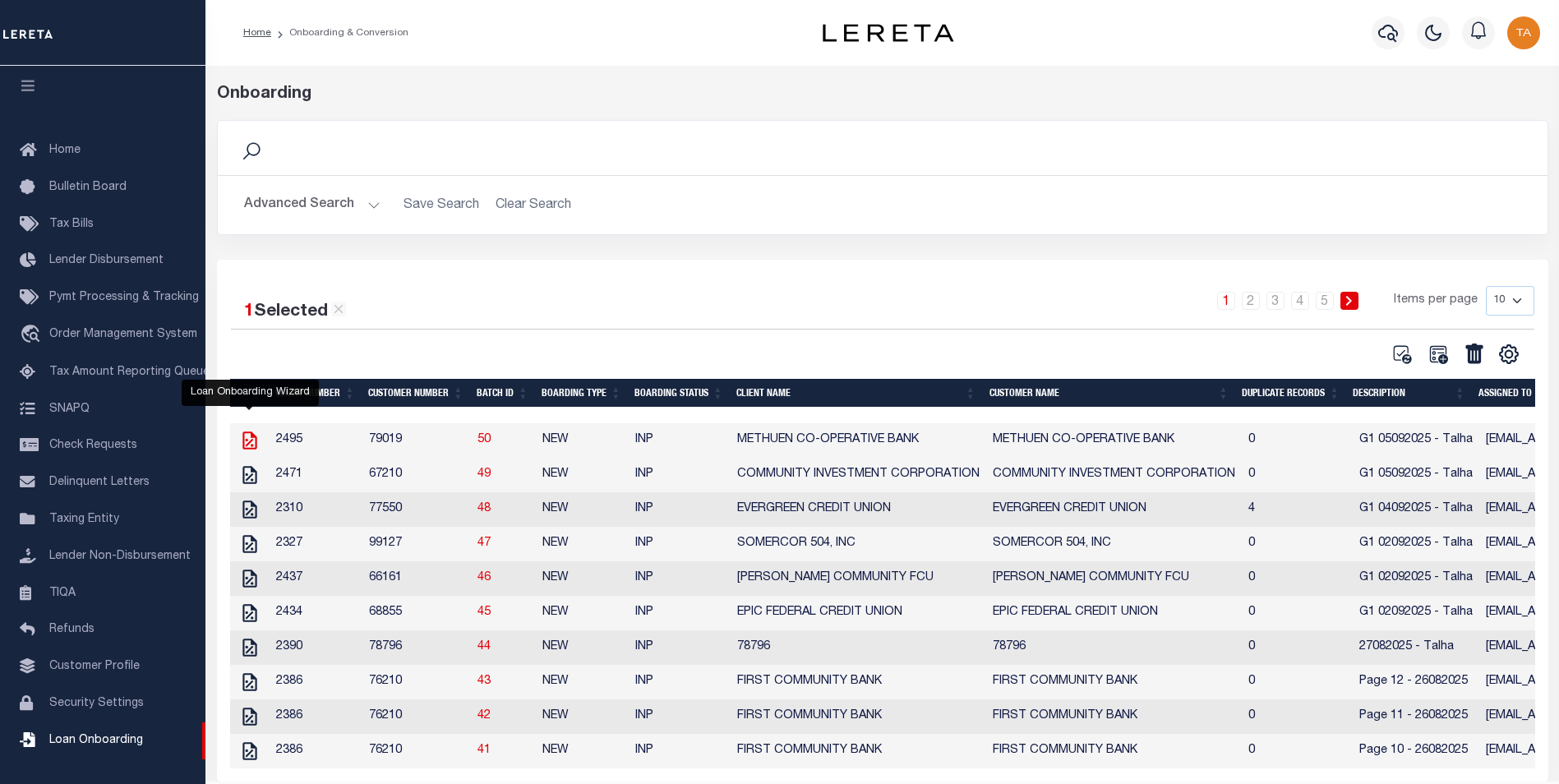
click at [248, 443] on icon at bounding box center [250, 441] width 22 height 22
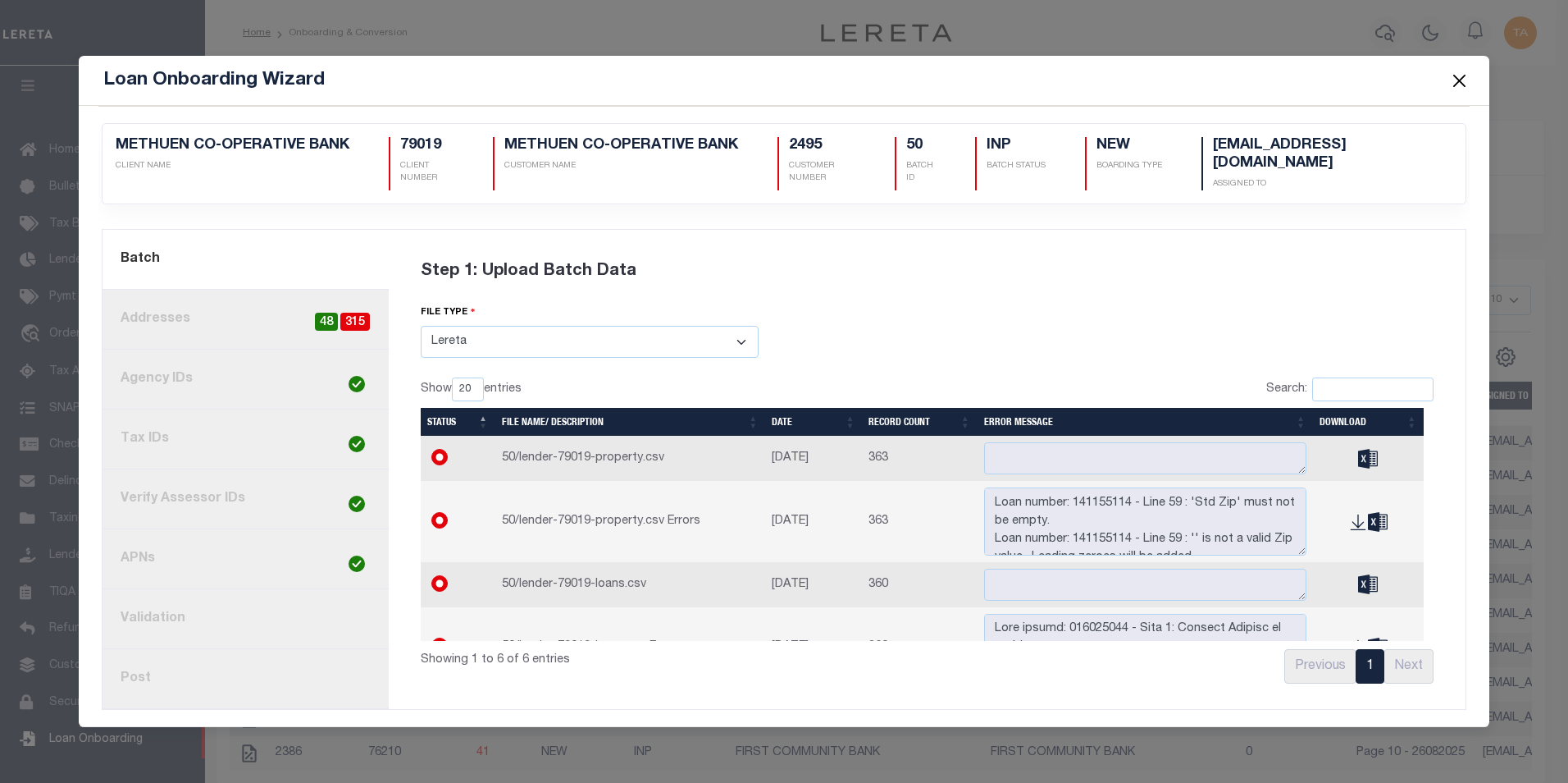
click at [1458, 82] on button "Close" at bounding box center [1459, 81] width 22 height 22
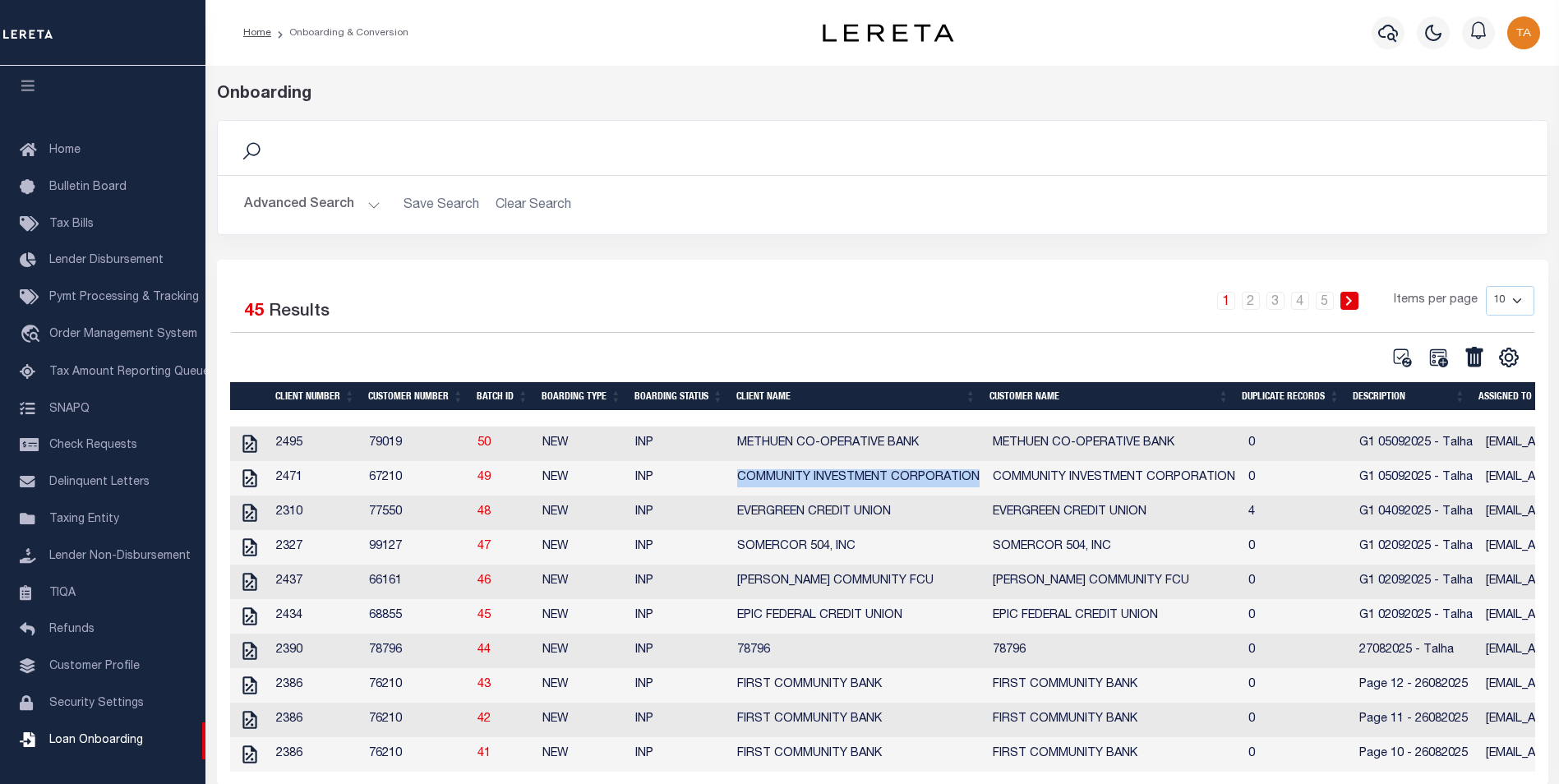
drag, startPoint x: 974, startPoint y: 481, endPoint x: 723, endPoint y: 479, distance: 251.0
click at [723, 479] on tr "2471 67210 49 NEW INP COMMUNITY INVESTMENT CORPORATION COMMUNITY INVESTMENT COR…" at bounding box center [956, 478] width 1454 height 35
copy tr "COMMUNITY INVESTMENT CORPORATION"
click at [246, 449] on icon at bounding box center [250, 444] width 22 height 22
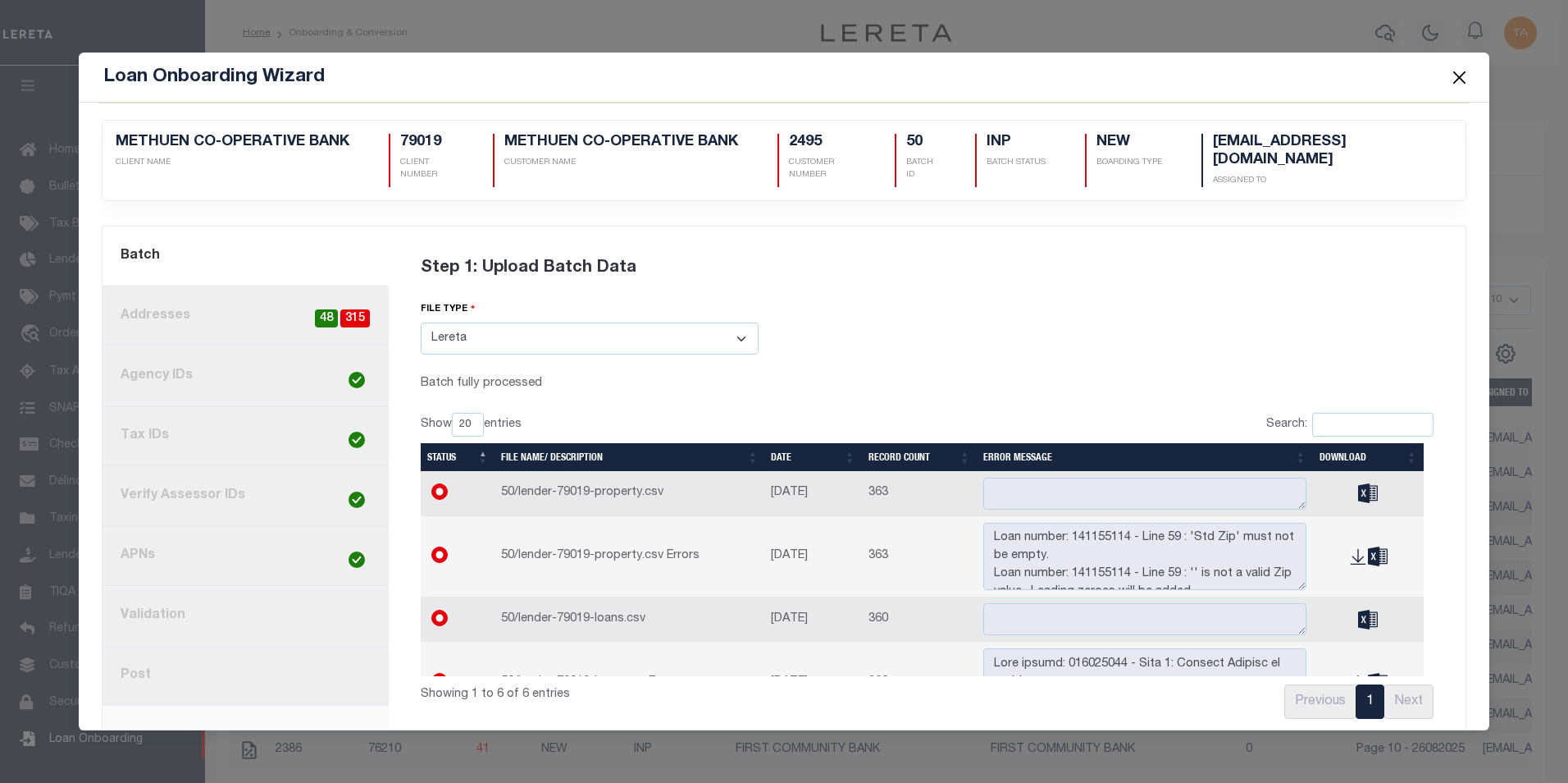
click at [180, 306] on link "2. Addresses 315 48" at bounding box center [246, 317] width 287 height 60
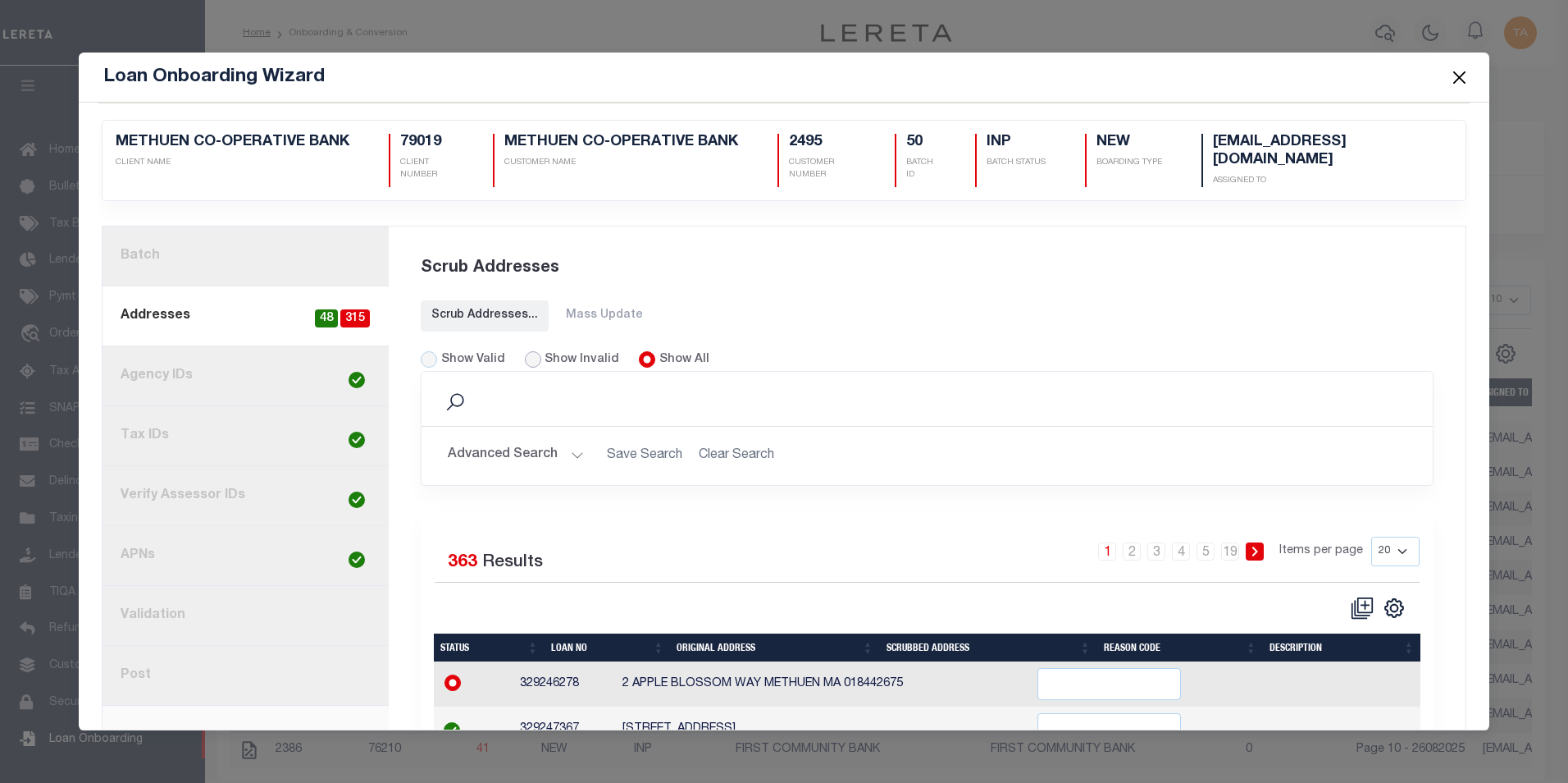
click at [526, 351] on input "Show Invalid" at bounding box center [533, 359] width 16 height 16
radio input "true"
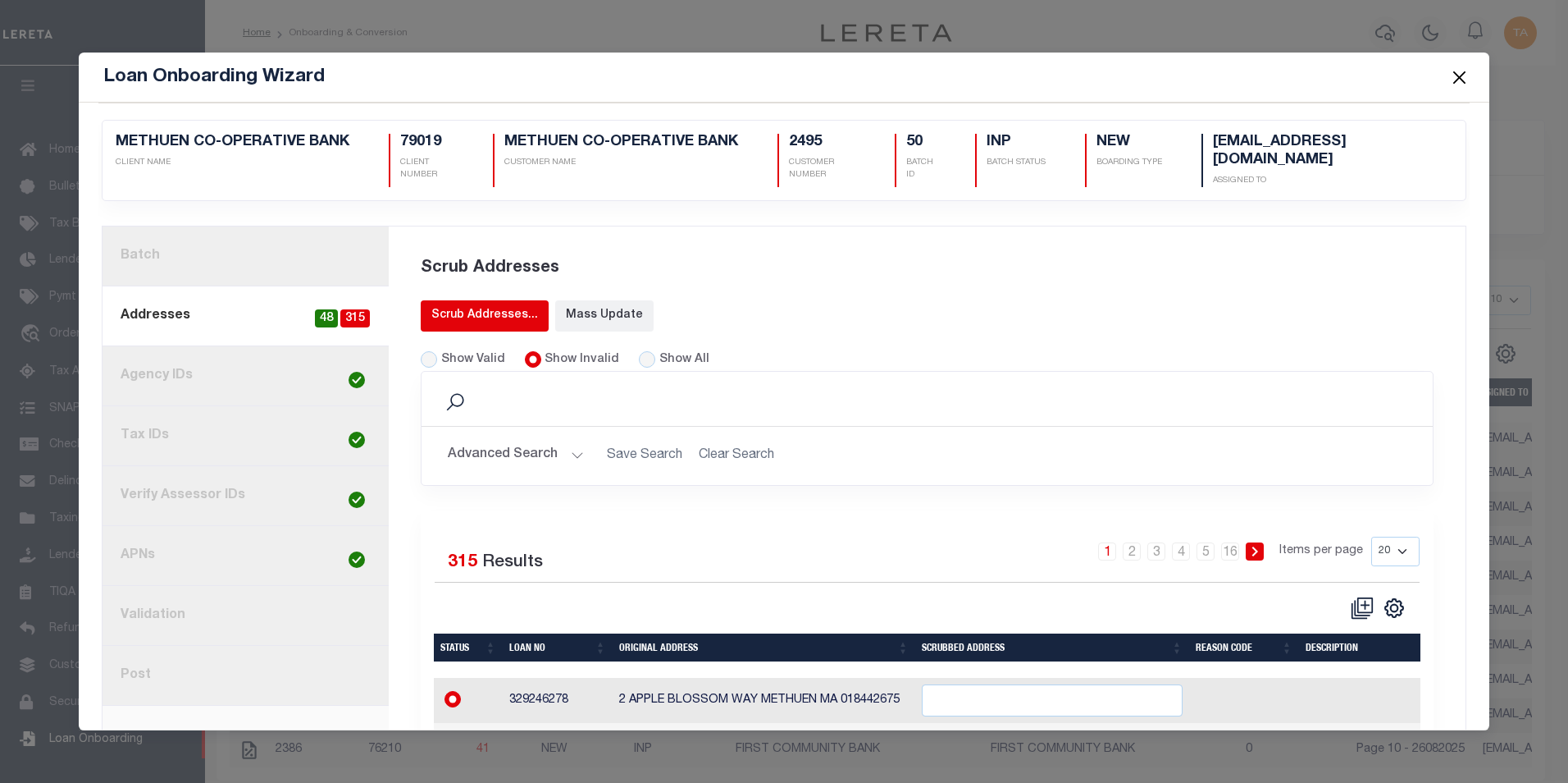
click at [450, 313] on div "Scrub Addresses..." at bounding box center [485, 315] width 107 height 17
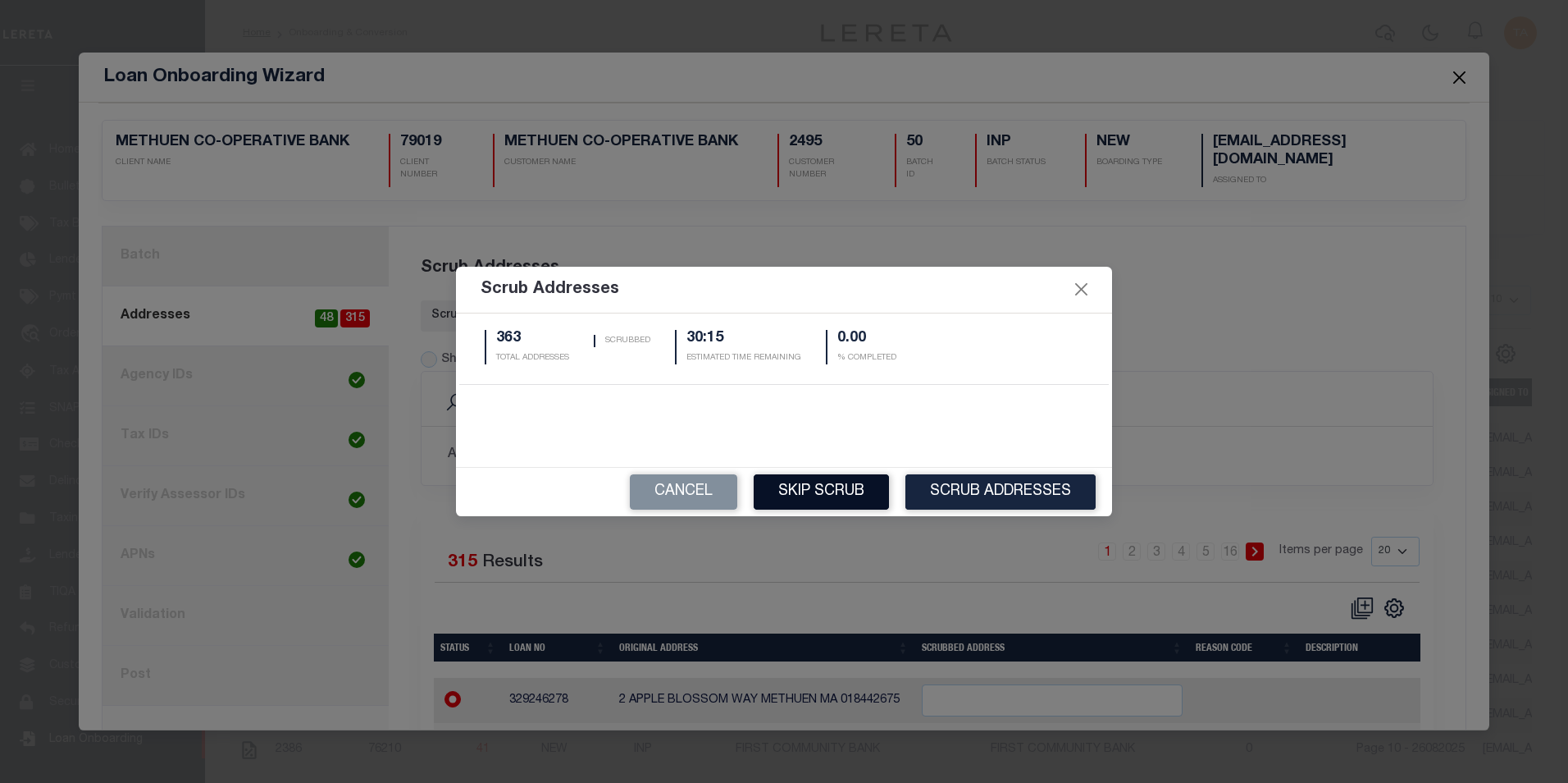
click at [783, 490] on button "Skip Scrub" at bounding box center [821, 492] width 135 height 35
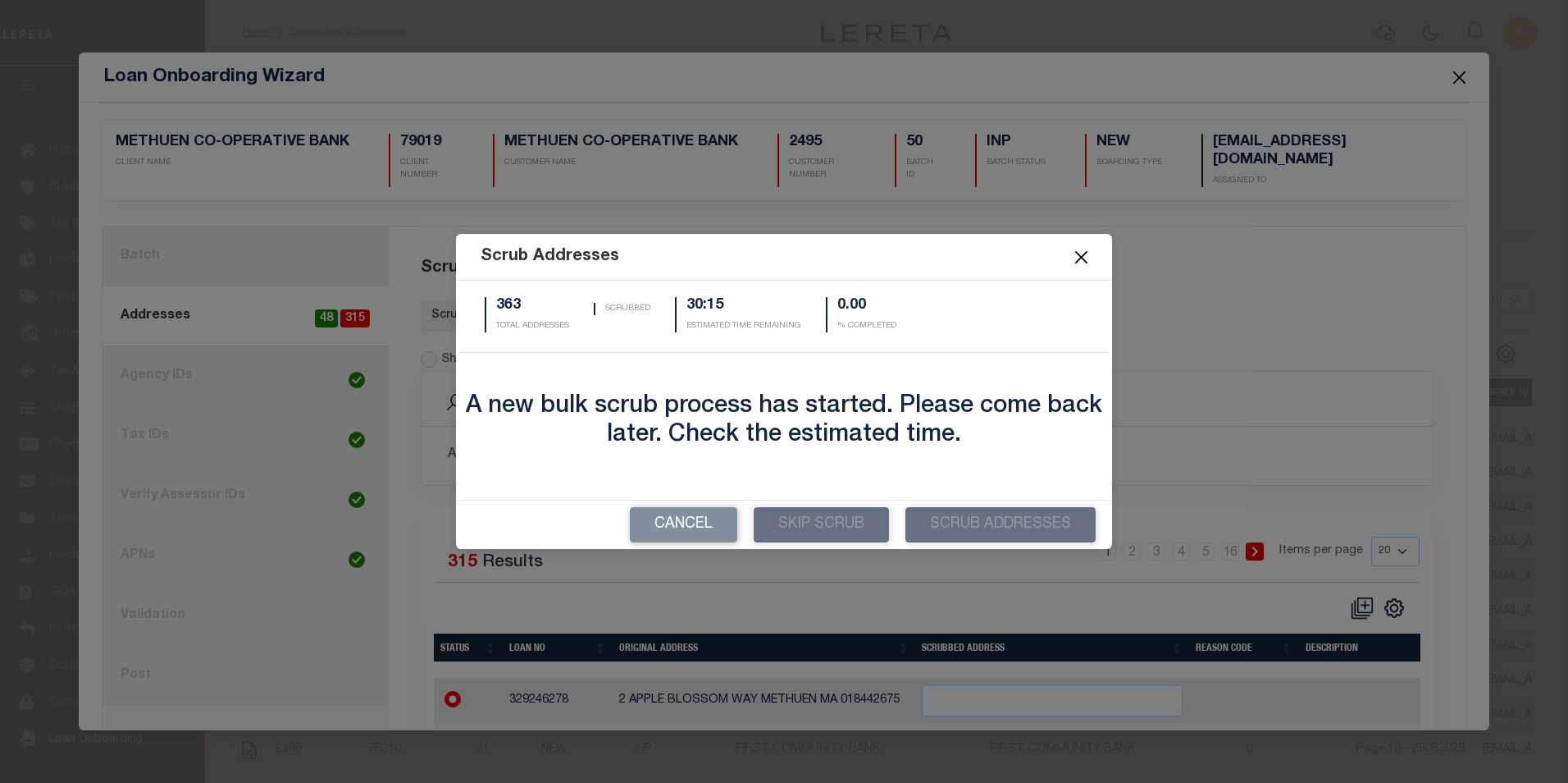
click at [1085, 261] on button "Close" at bounding box center [1082, 258] width 22 height 22
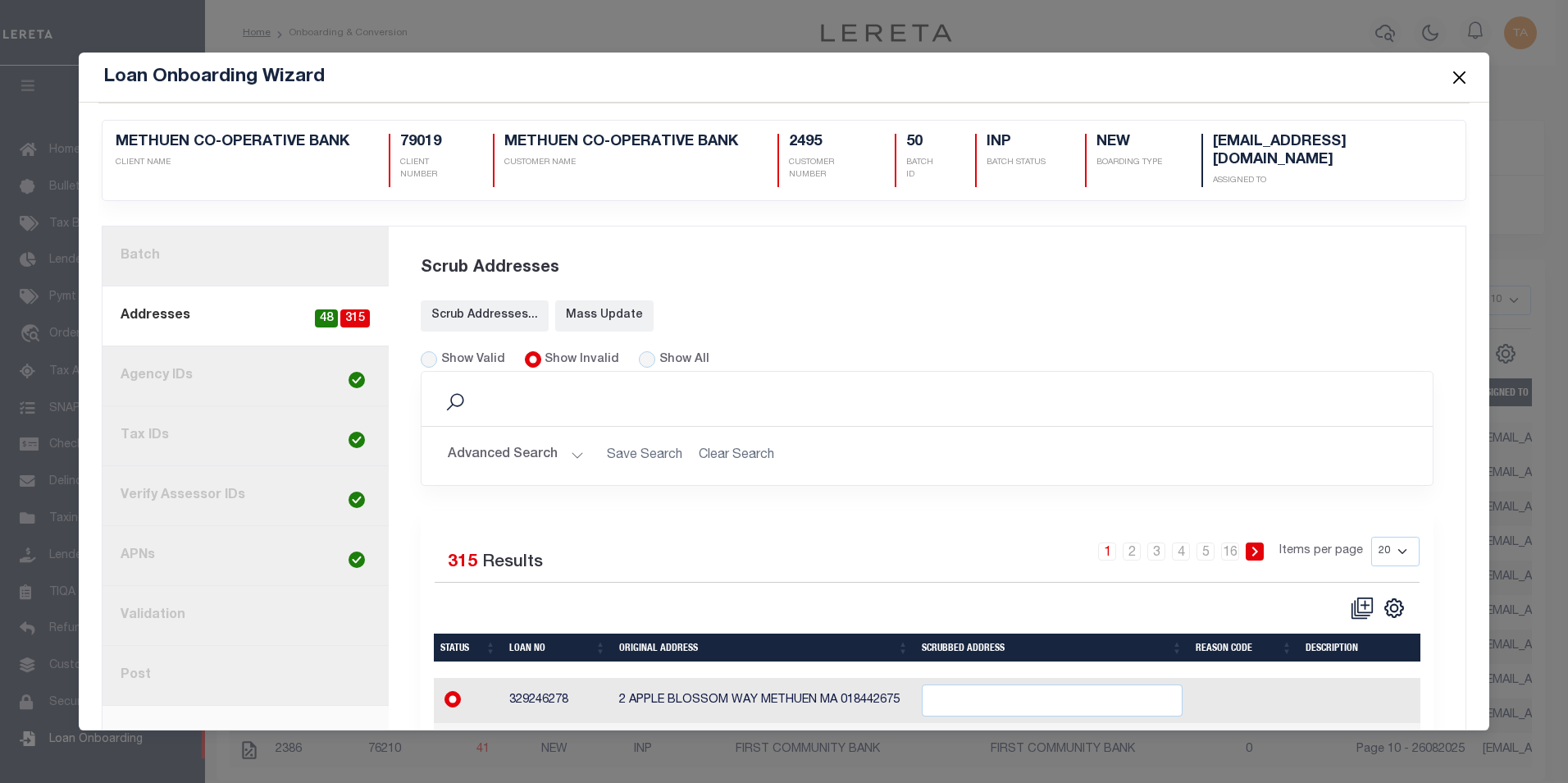
click at [1463, 69] on button "Close" at bounding box center [1459, 77] width 22 height 22
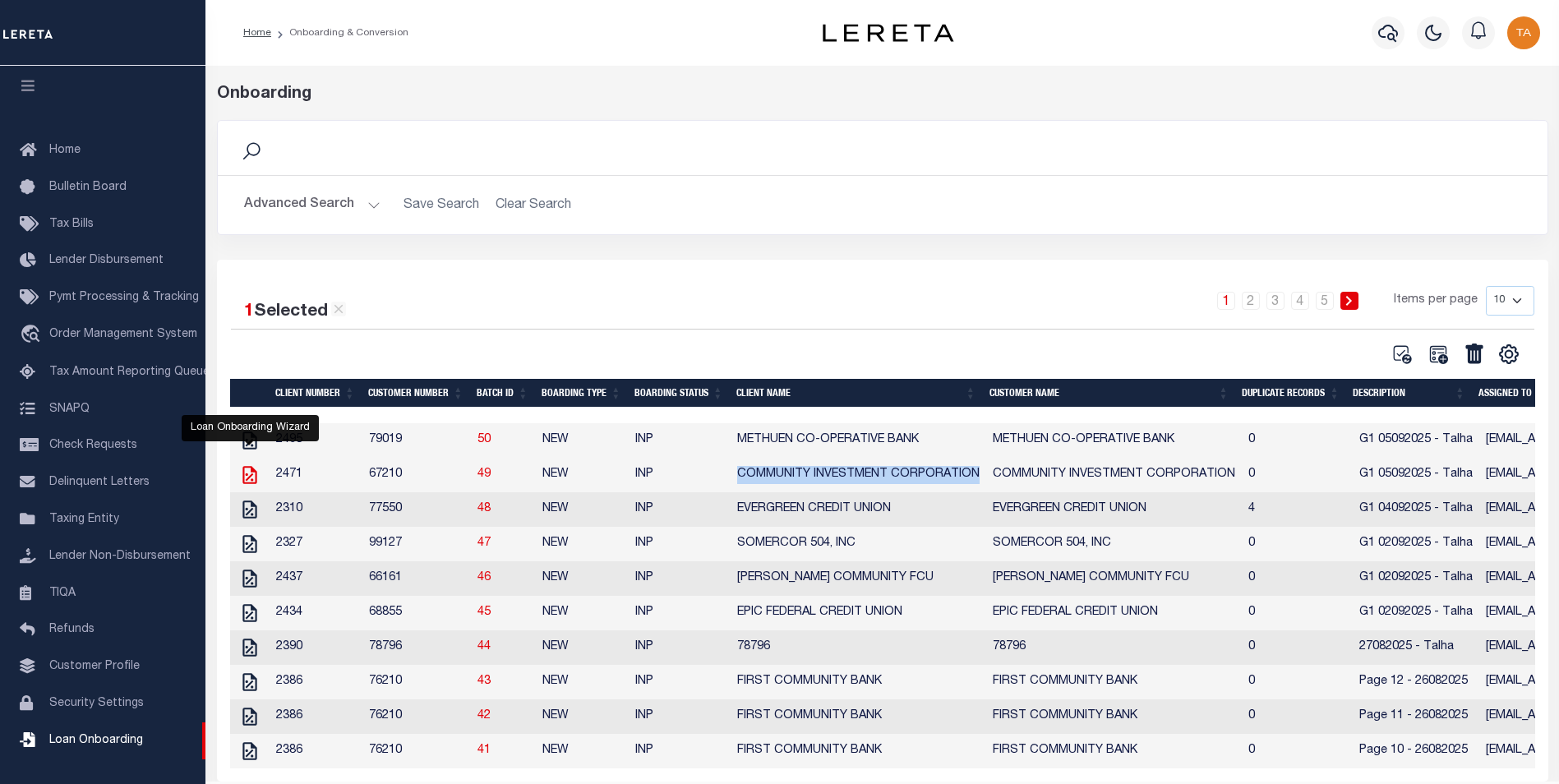
click at [253, 480] on icon "" at bounding box center [250, 475] width 22 height 22
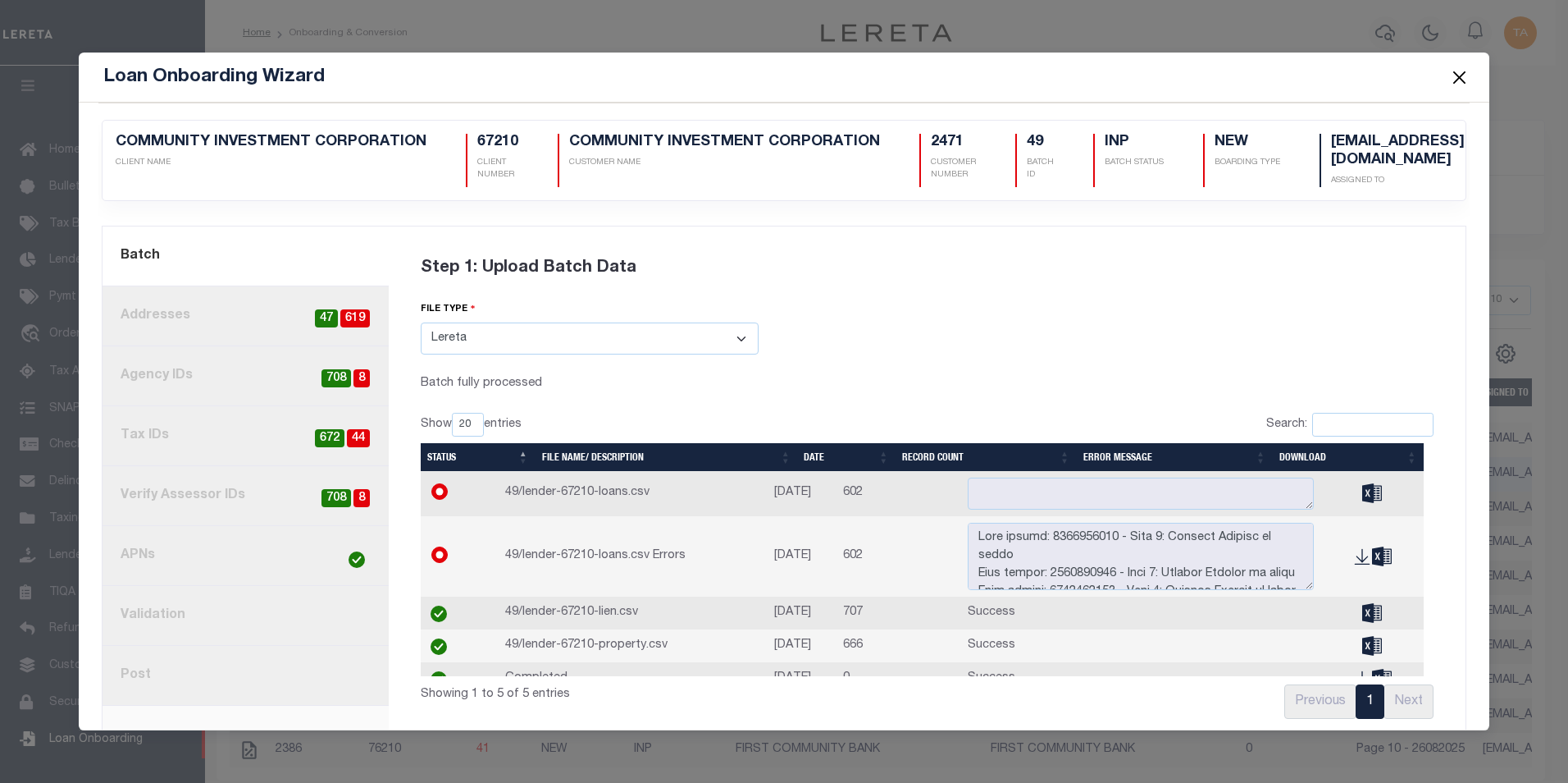
click at [1463, 77] on button "Close" at bounding box center [1459, 77] width 22 height 22
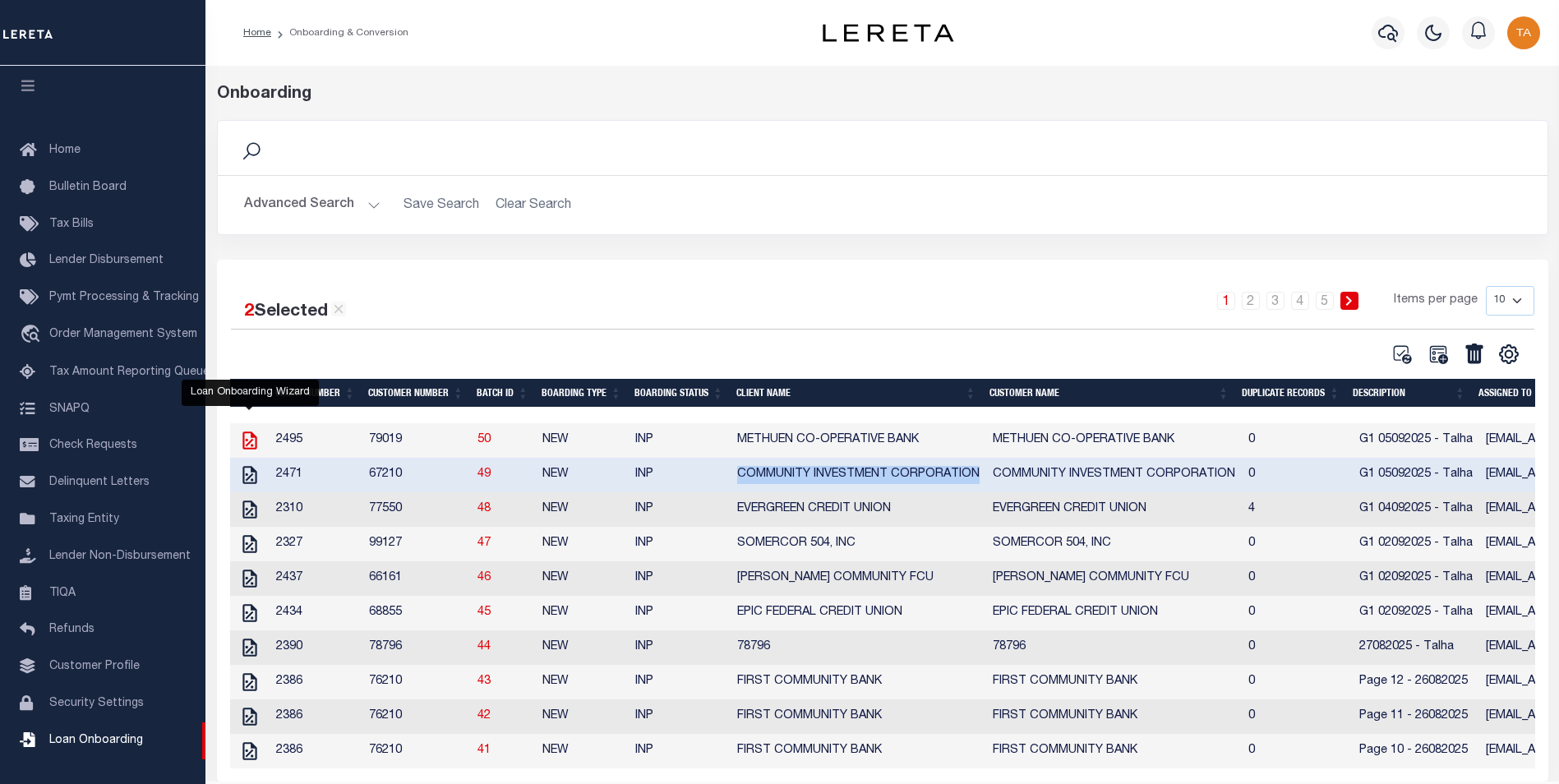
click at [249, 436] on icon at bounding box center [249, 441] width 14 height 18
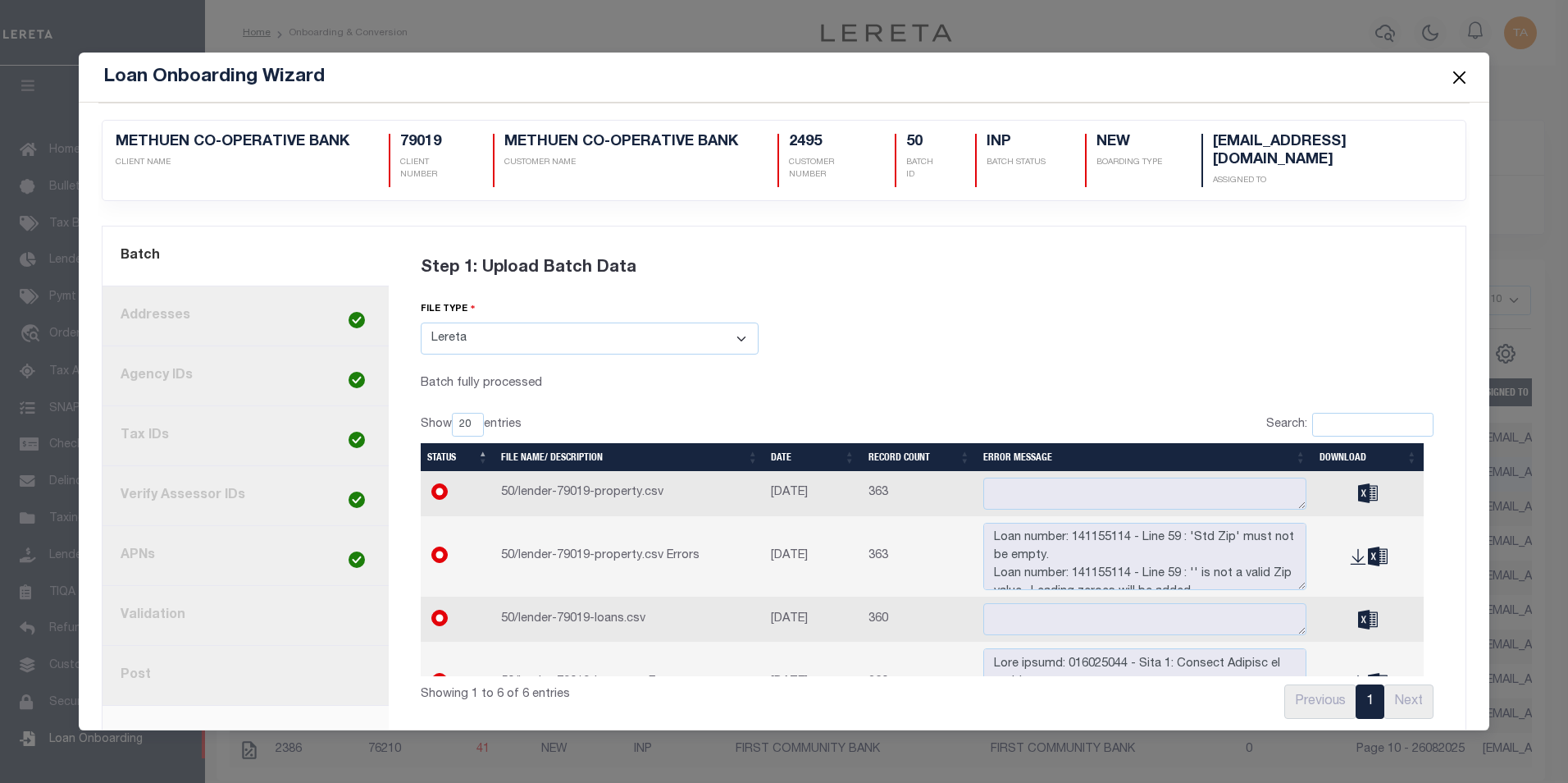
click at [124, 670] on link "8. Post" at bounding box center [246, 676] width 287 height 60
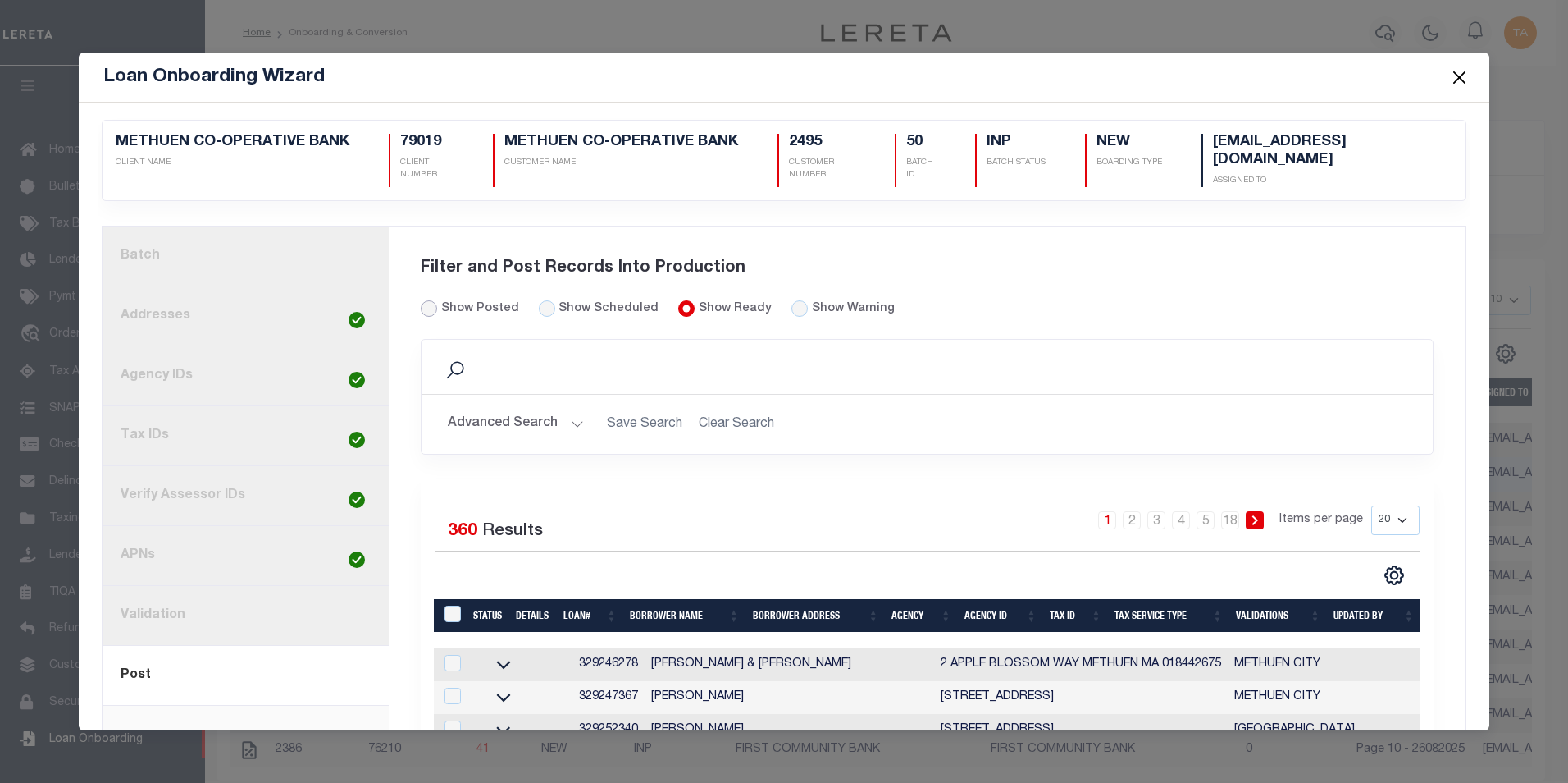
click at [424, 302] on input "Show Posted" at bounding box center [429, 308] width 16 height 16
radio input "true"
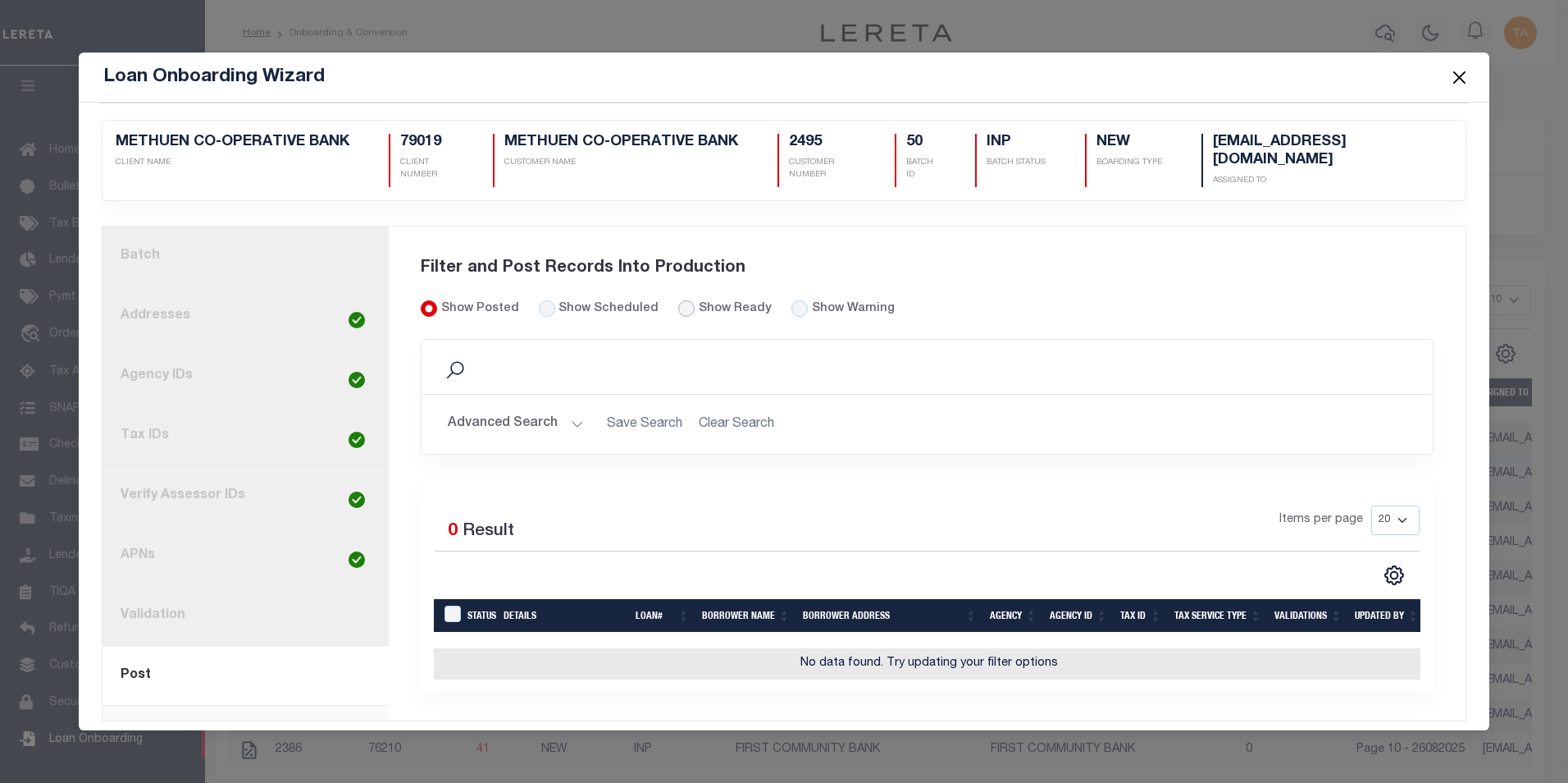
click at [678, 301] on input "Show Ready" at bounding box center [687, 308] width 16 height 16
radio input "true"
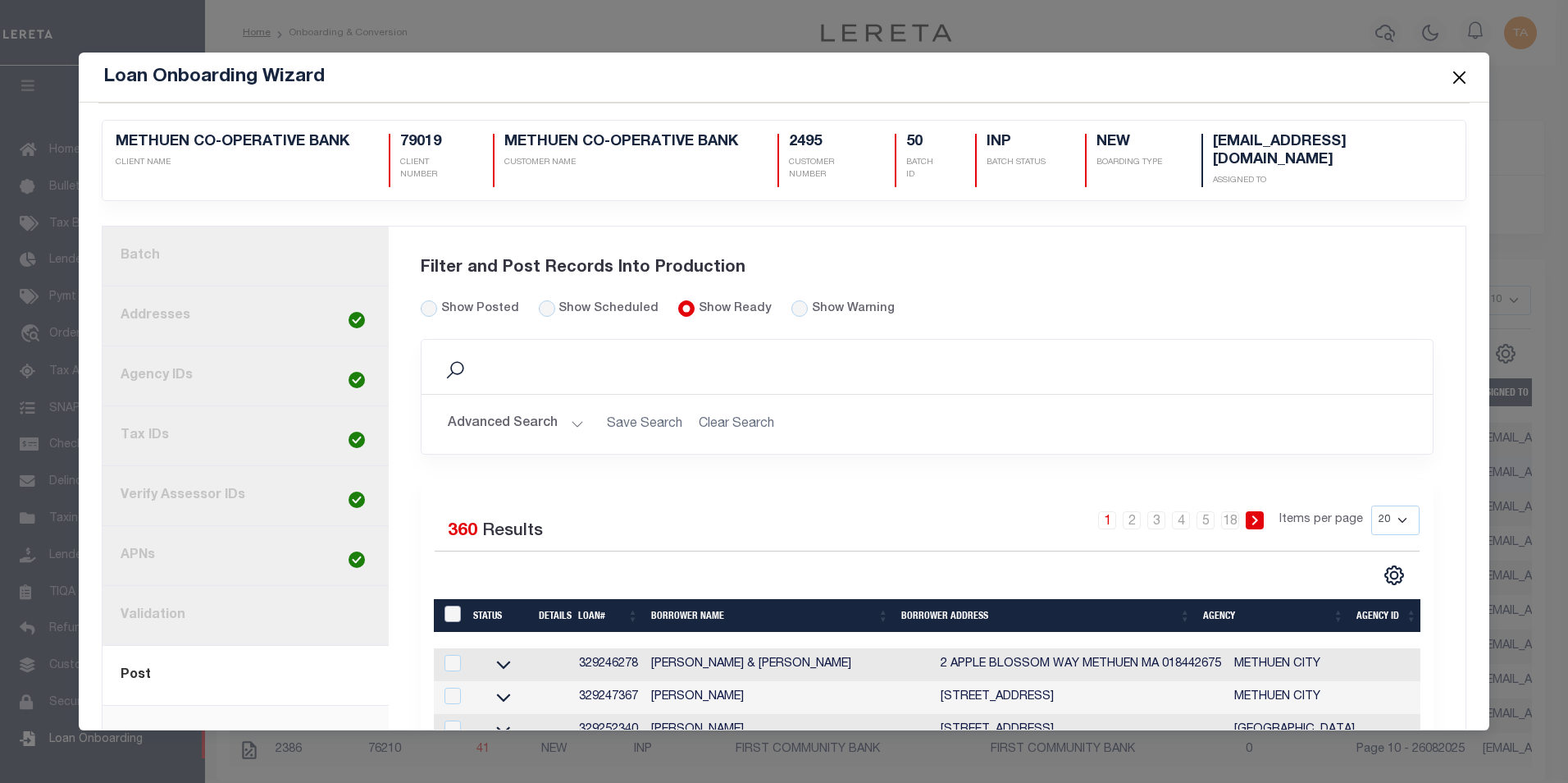
click at [450, 609] on input "LoanPrepID" at bounding box center [453, 613] width 16 height 16
checkbox input "true"
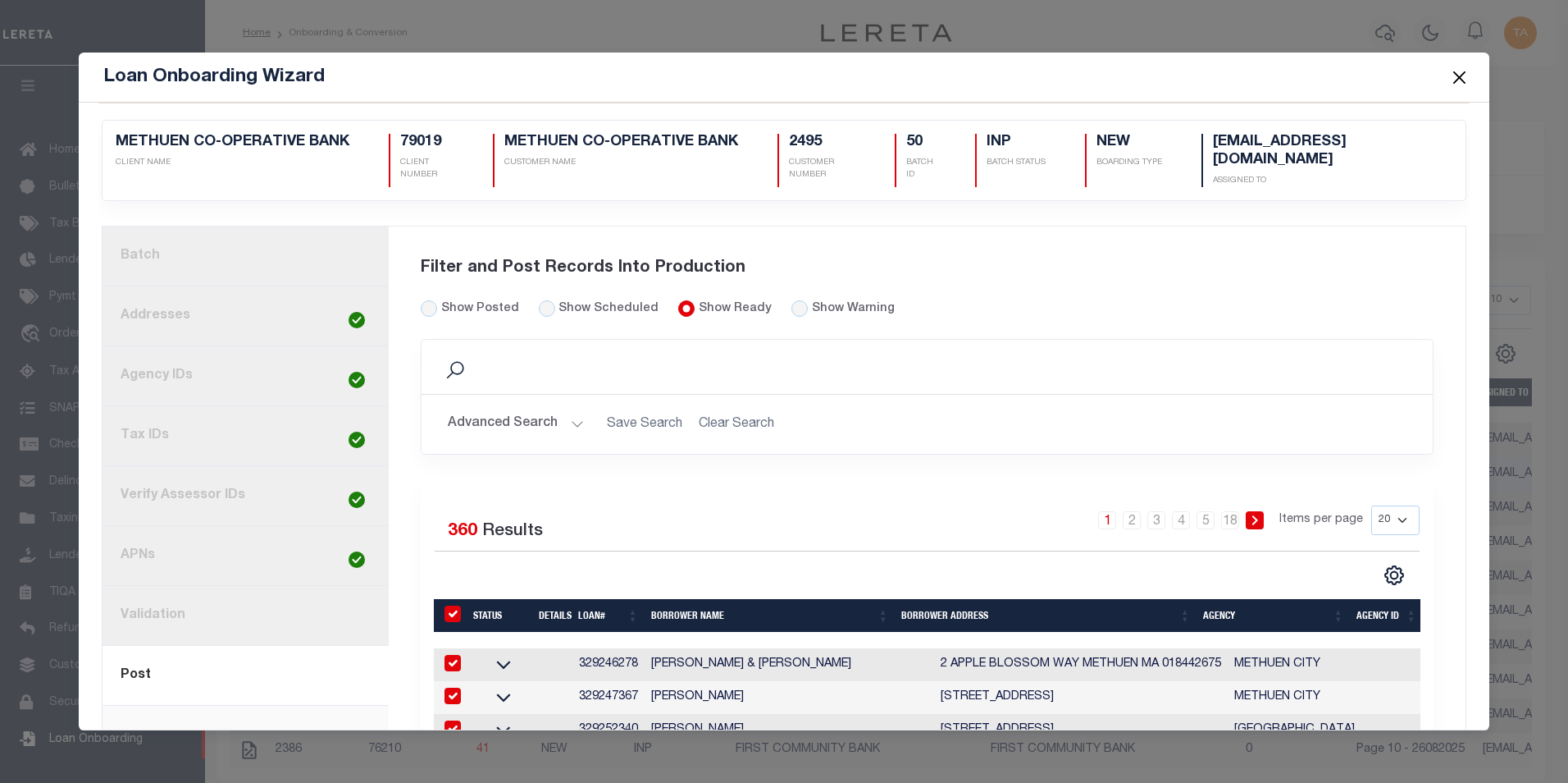
checkbox input "true"
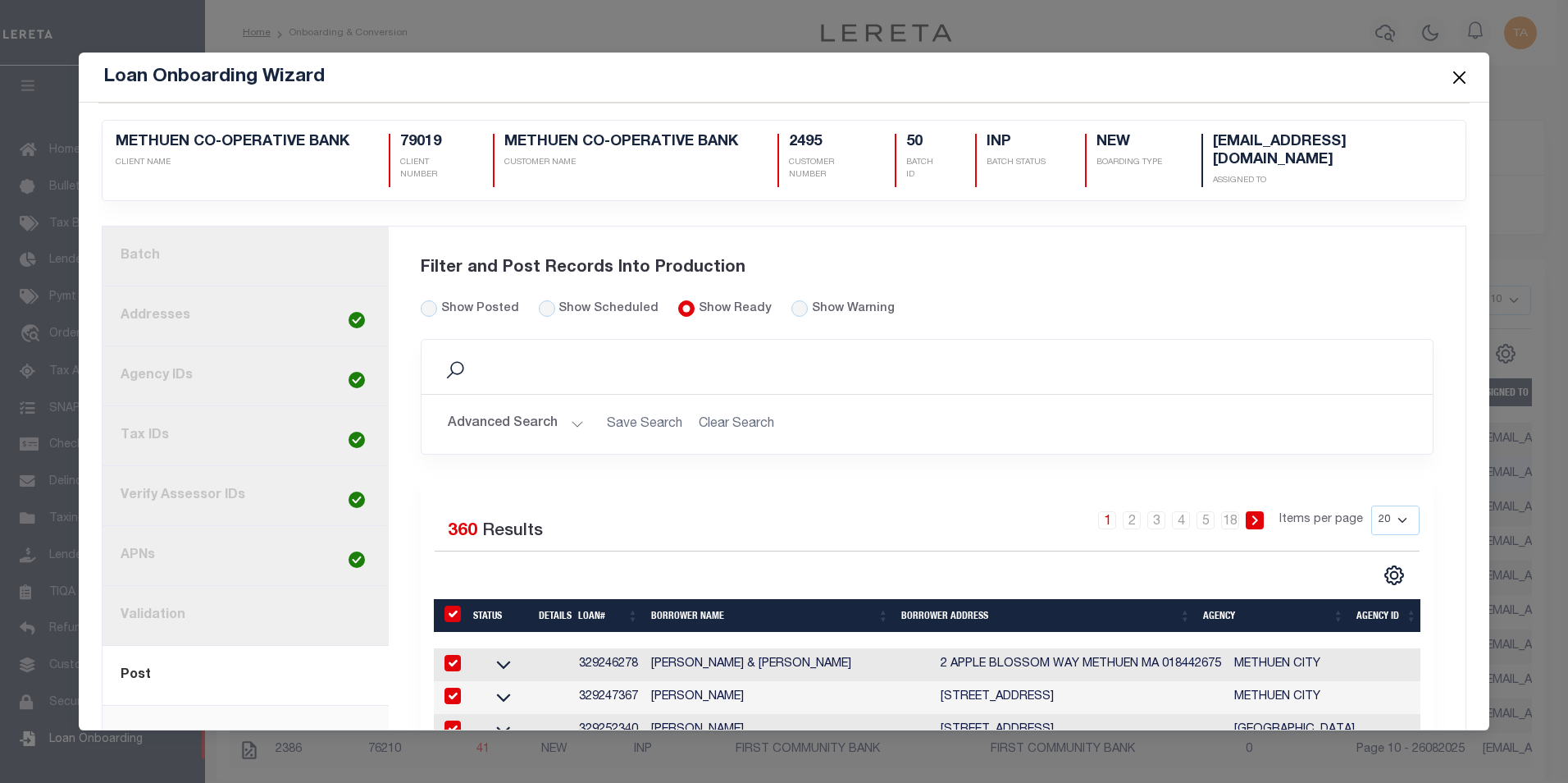
checkbox input "true"
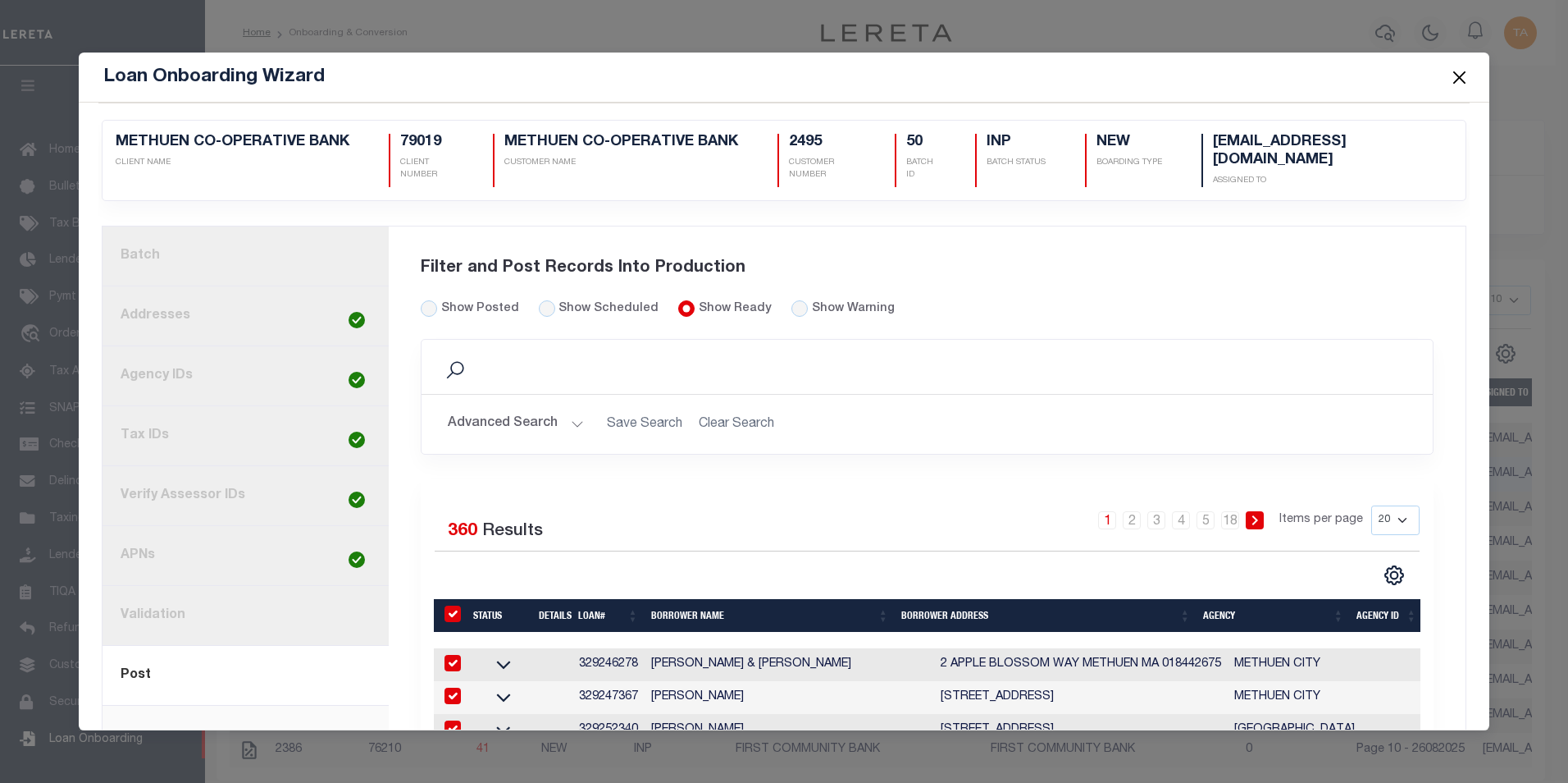
checkbox input "true"
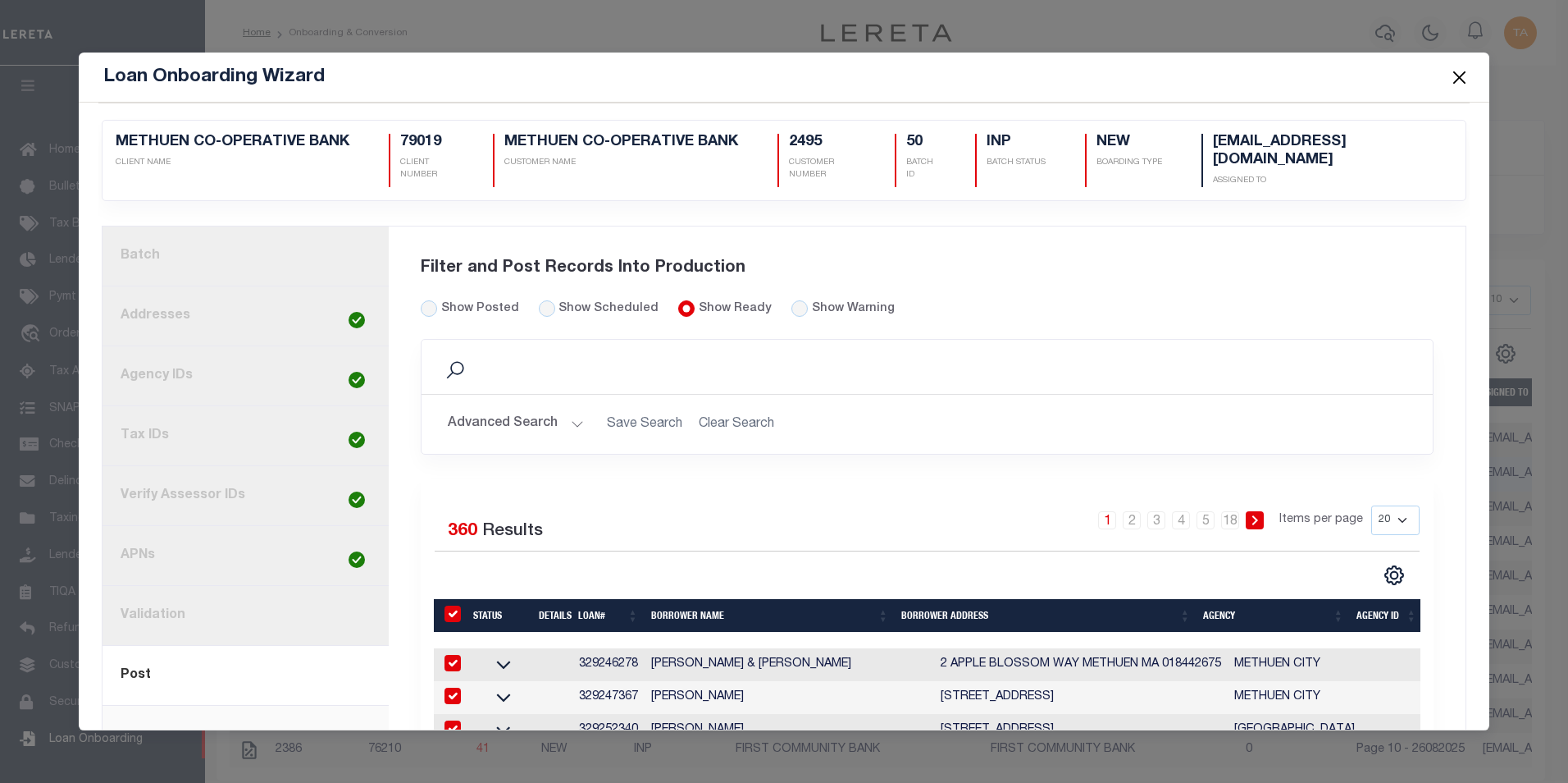
checkbox input "true"
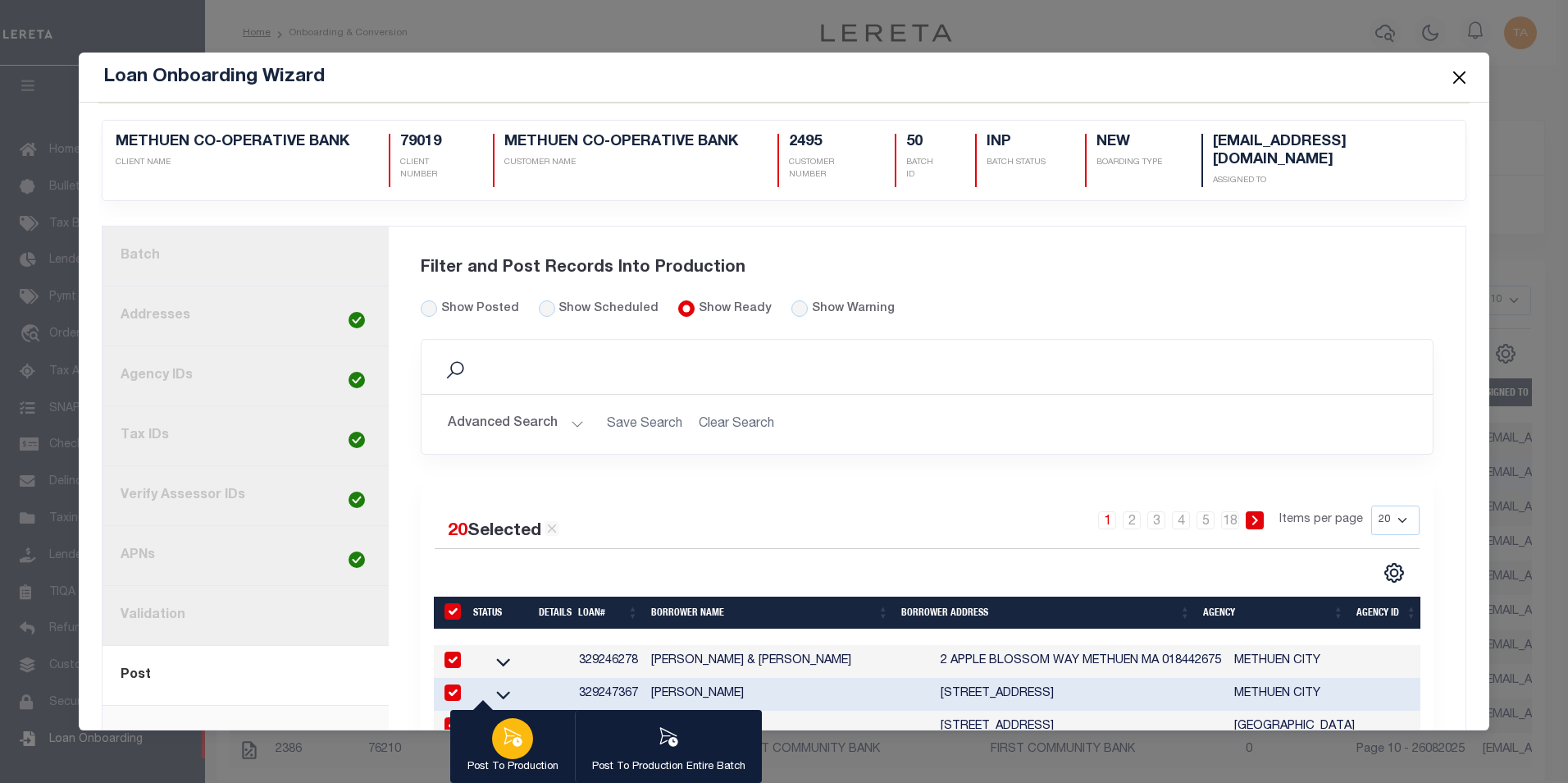
click at [519, 732] on icon "button" at bounding box center [512, 737] width 22 height 22
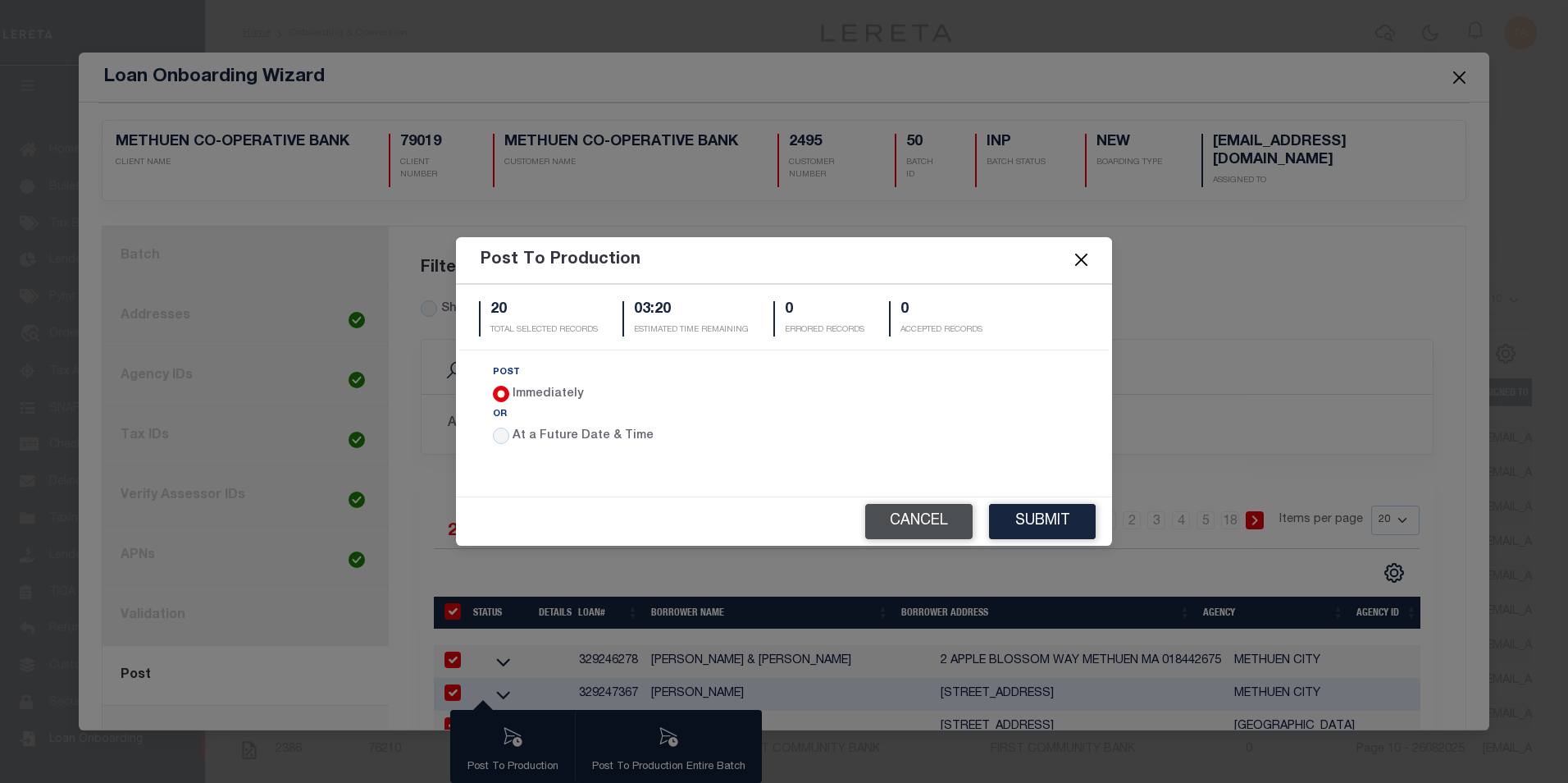
click at [939, 534] on button "Cancel" at bounding box center [919, 521] width 107 height 35
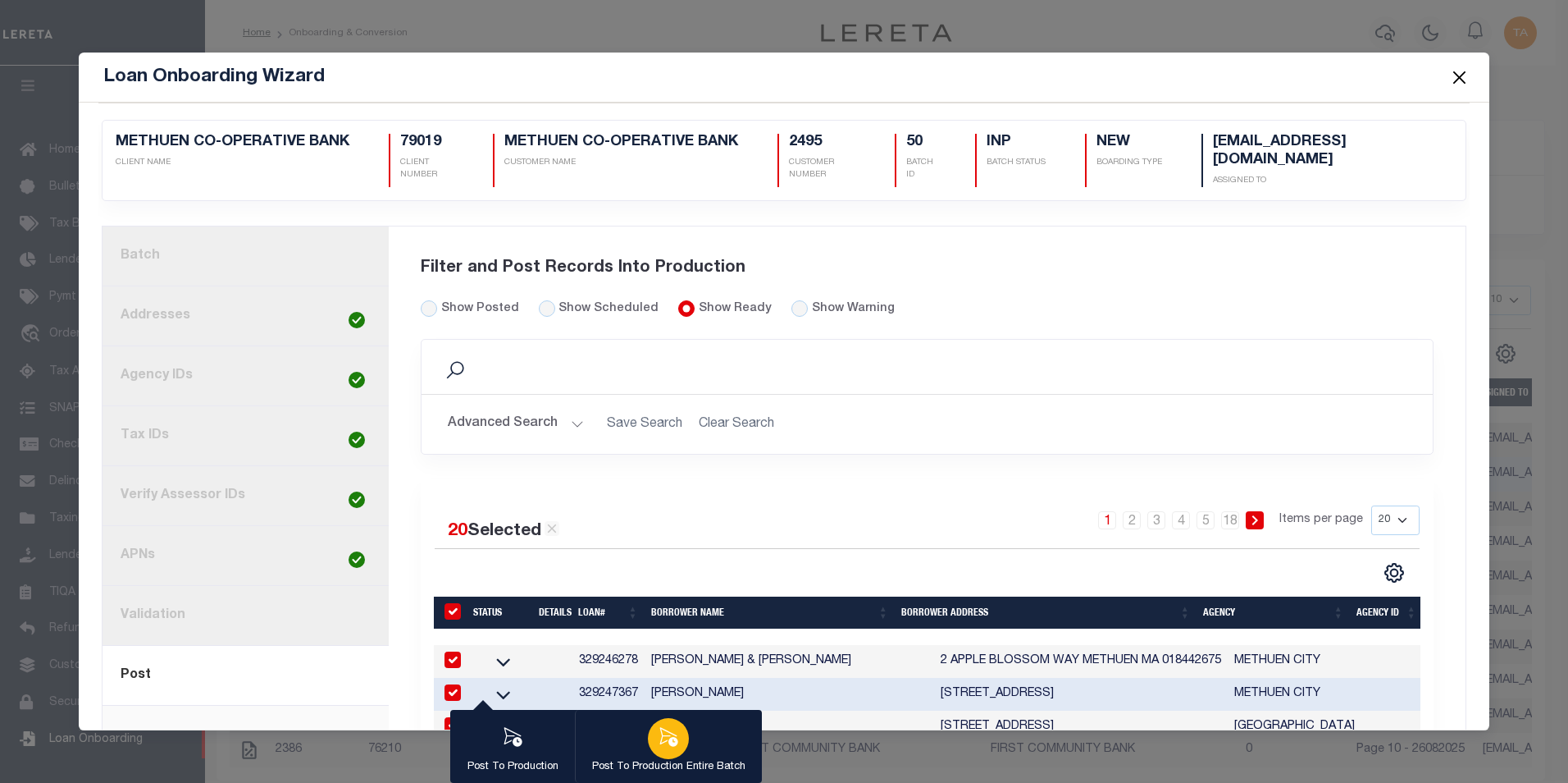
click at [670, 730] on icon "button" at bounding box center [668, 737] width 22 height 22
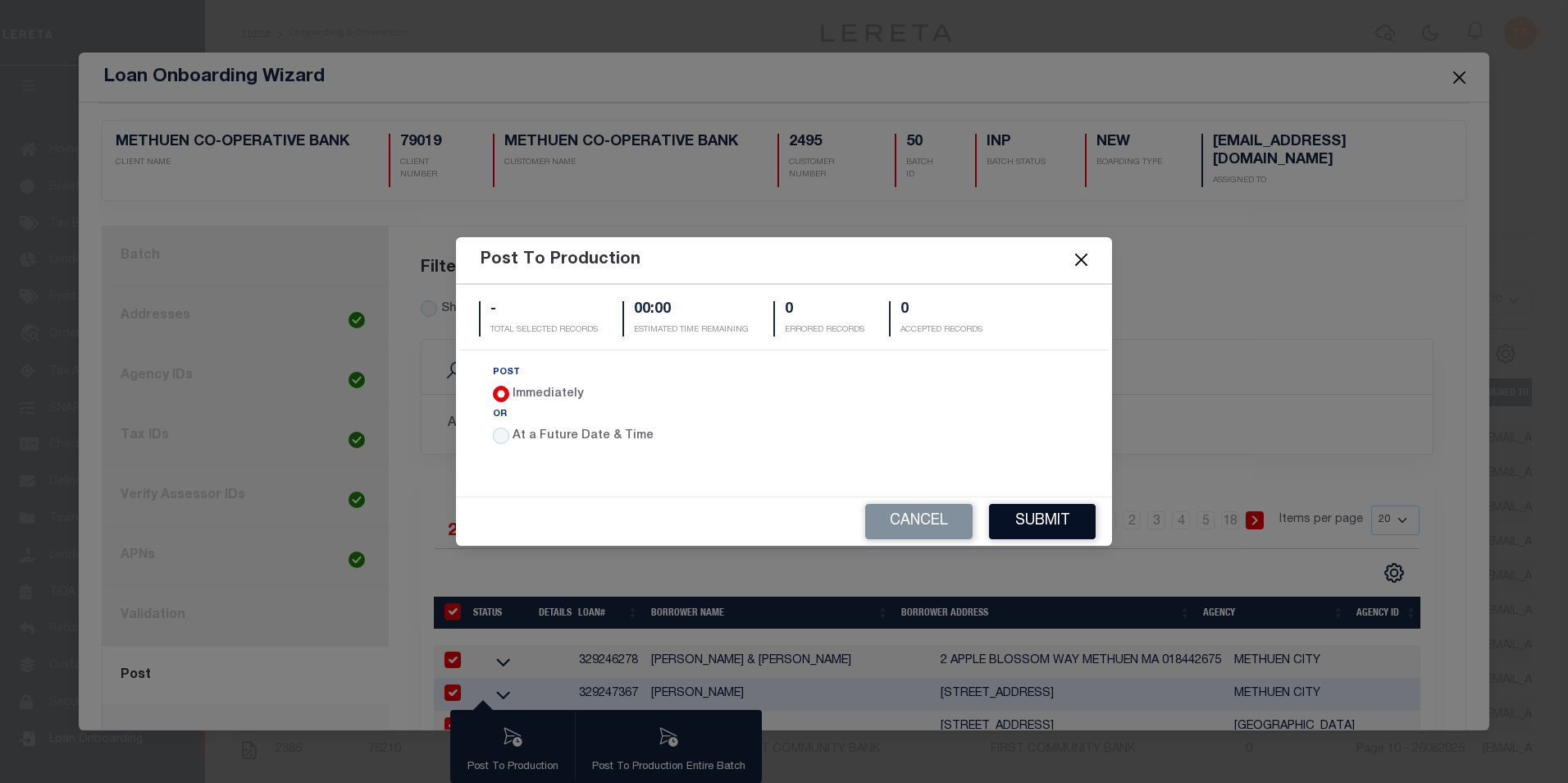
click at [1027, 512] on button "Submit" at bounding box center [1042, 521] width 107 height 35
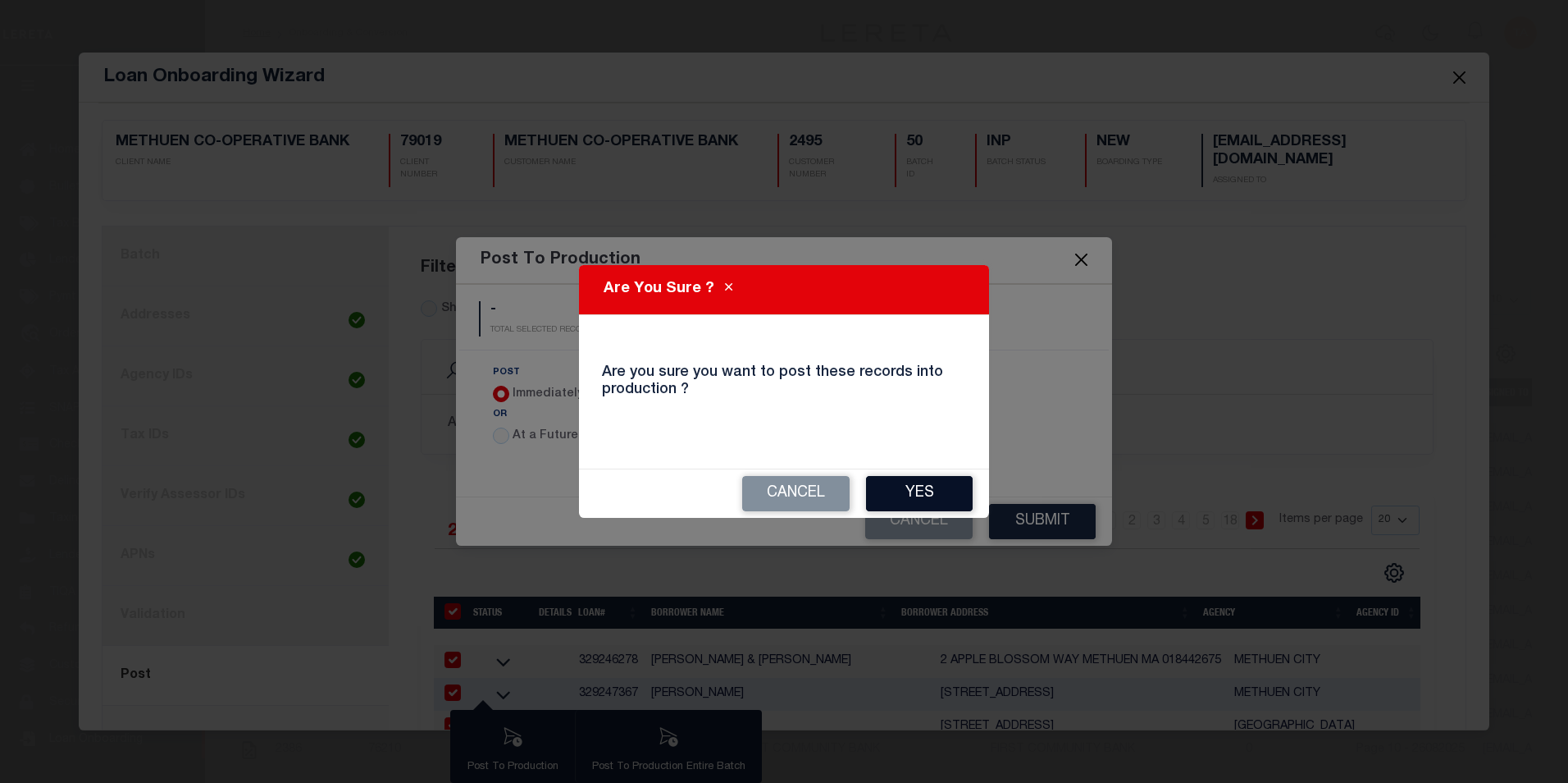
click at [894, 501] on button "Yes" at bounding box center [920, 493] width 107 height 35
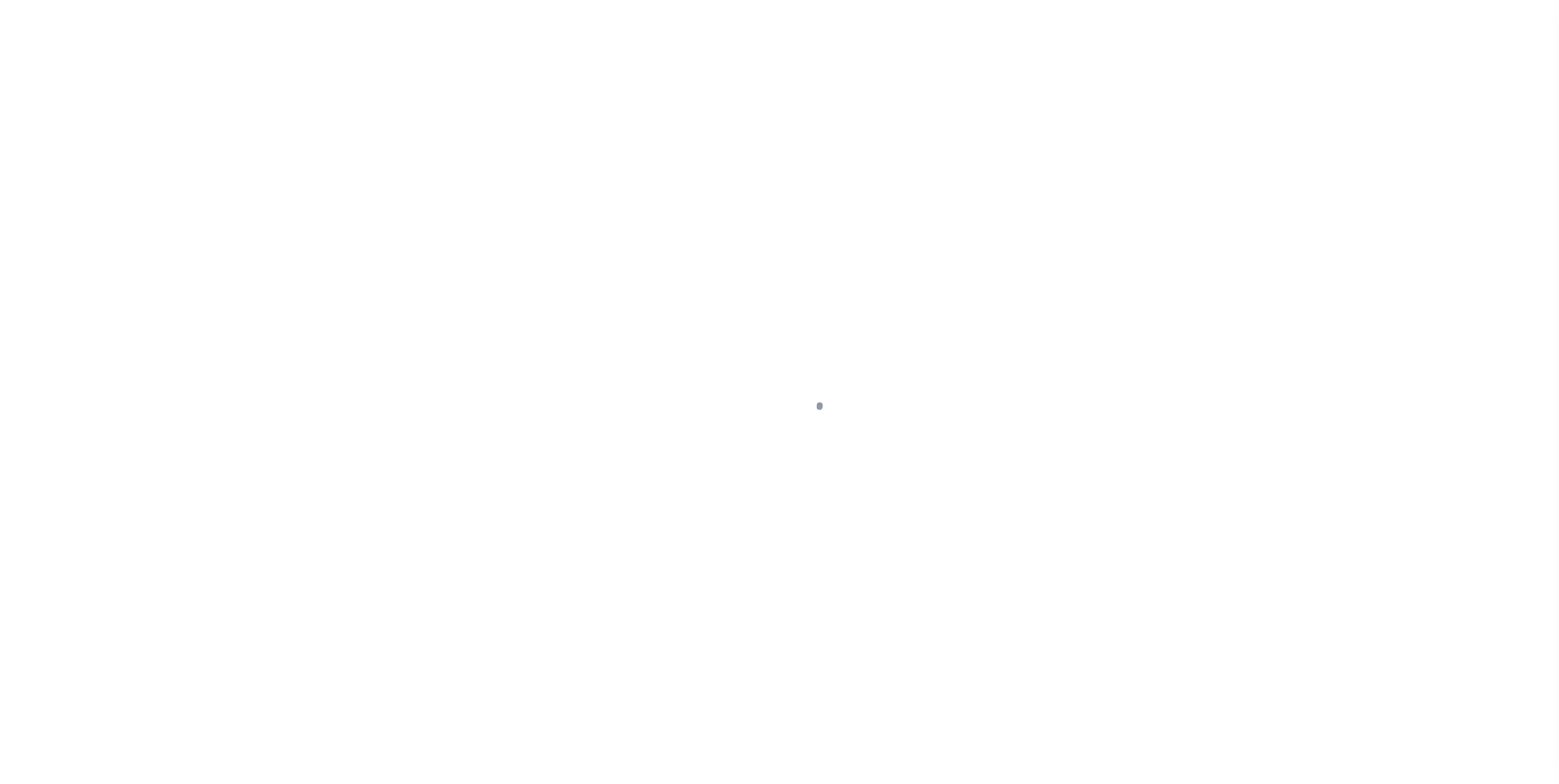
select select
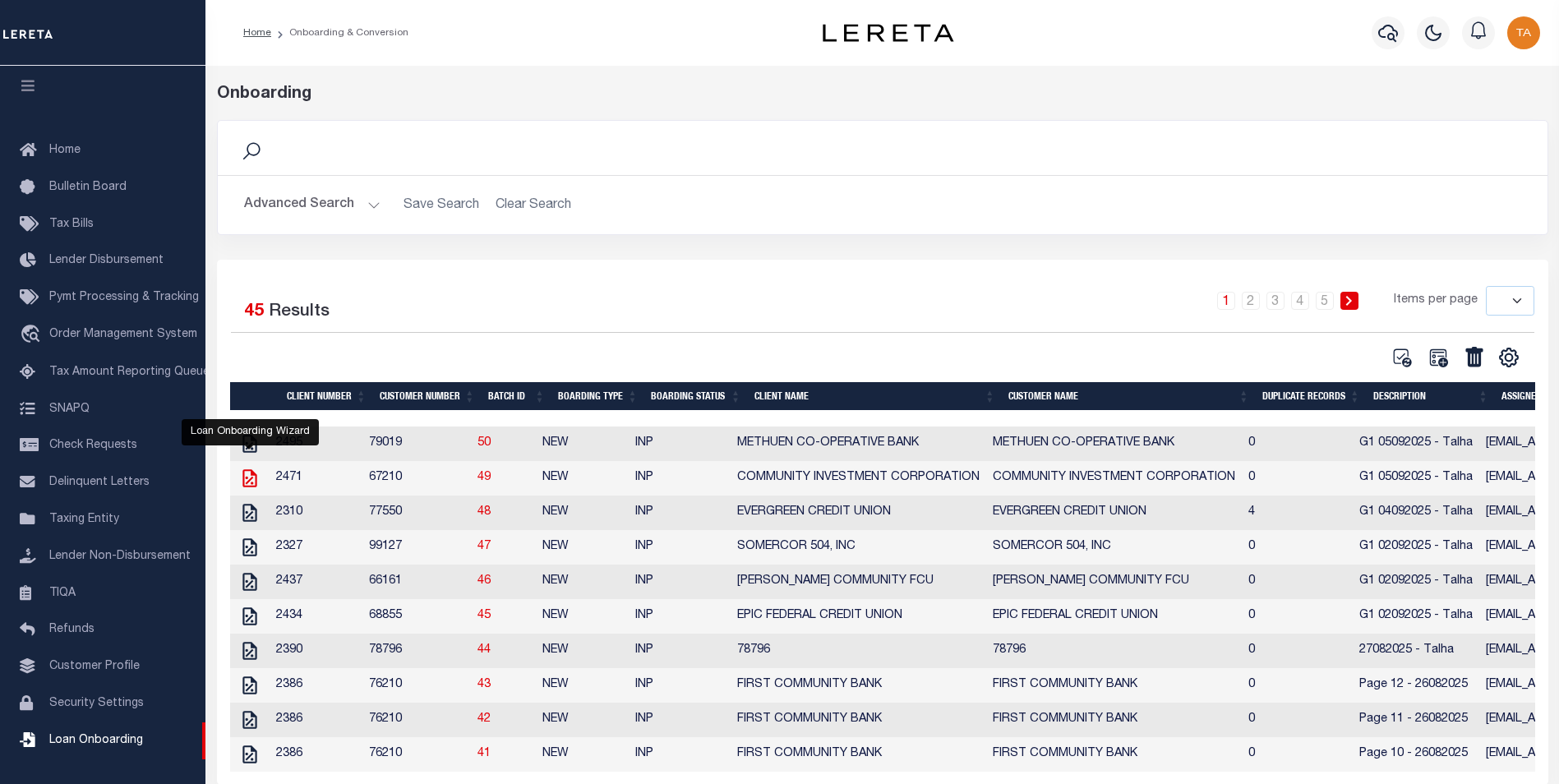
click at [249, 484] on icon "" at bounding box center [249, 478] width 14 height 18
